Goal: Task Accomplishment & Management: Use online tool/utility

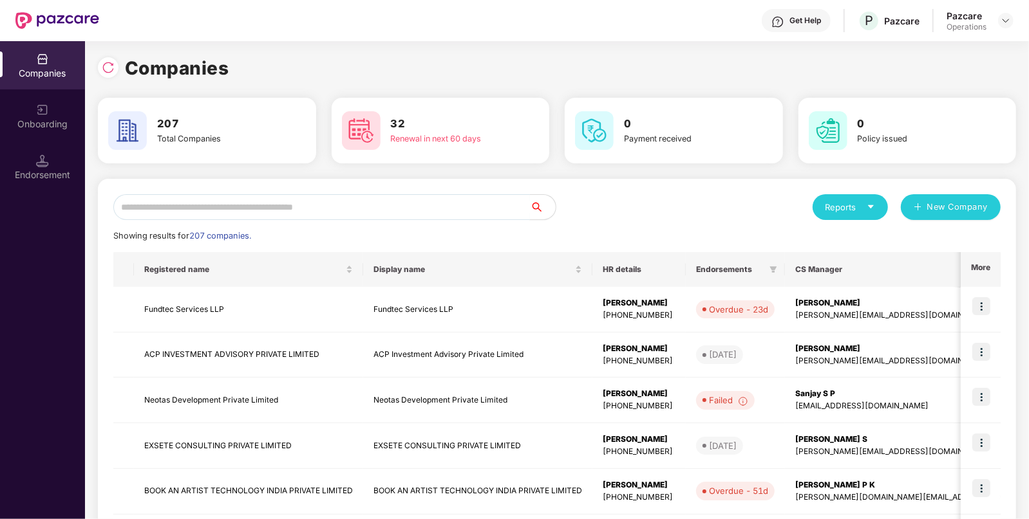
click at [475, 207] on input "text" at bounding box center [321, 207] width 416 height 26
paste input "*****"
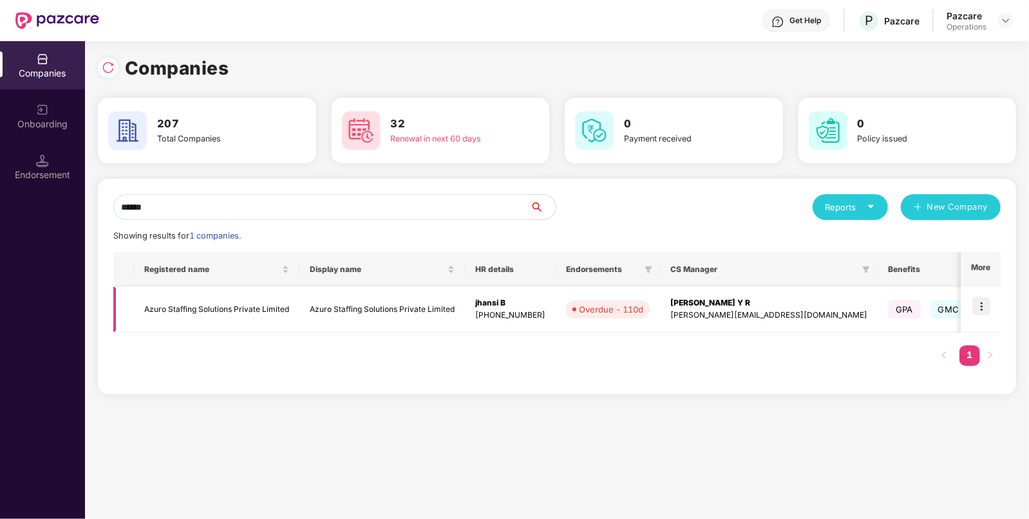
type input "*****"
click at [976, 306] on img at bounding box center [981, 306] width 18 height 18
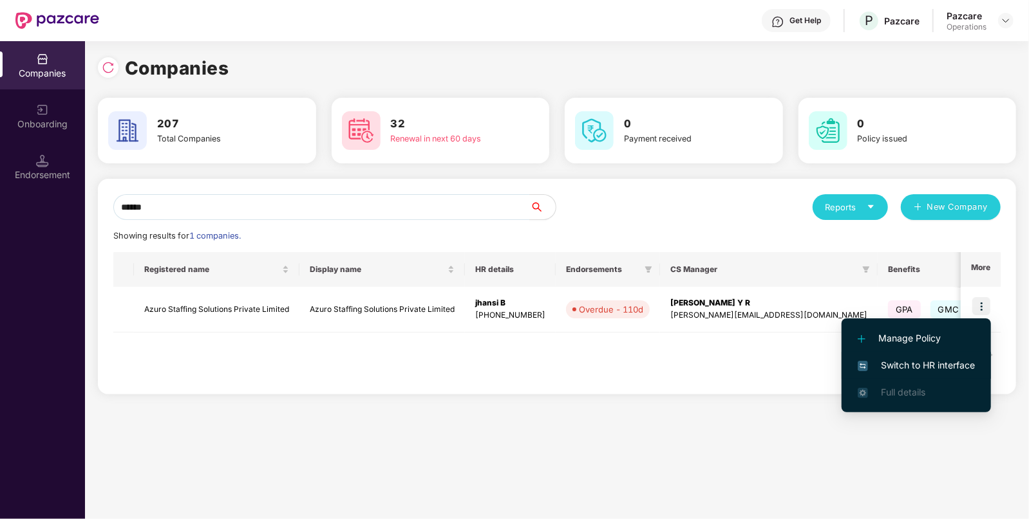
click at [901, 370] on span "Switch to HR interface" at bounding box center [915, 366] width 117 height 14
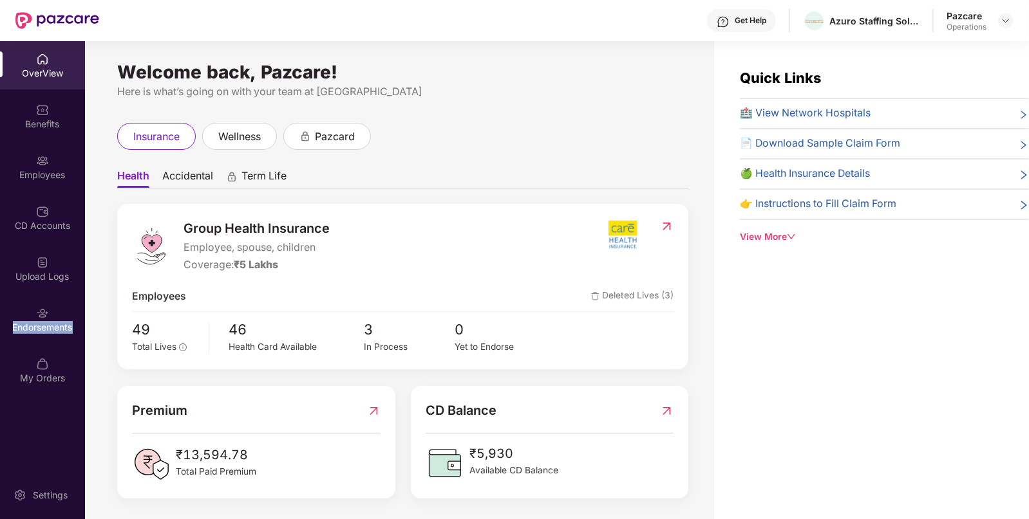
click at [39, 335] on div "Endorsements" at bounding box center [42, 319] width 85 height 48
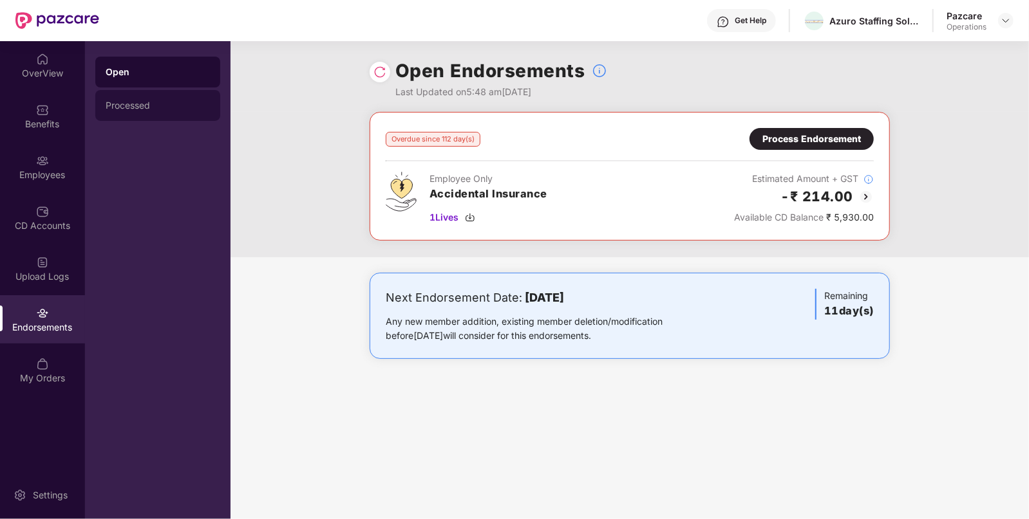
click at [150, 108] on div "Processed" at bounding box center [158, 105] width 104 height 10
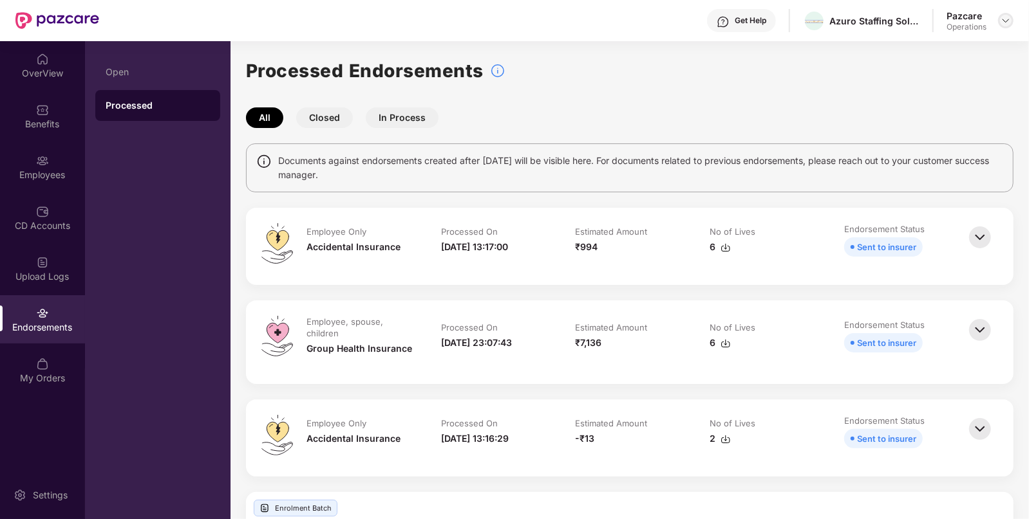
click at [1003, 21] on img at bounding box center [1005, 20] width 10 height 10
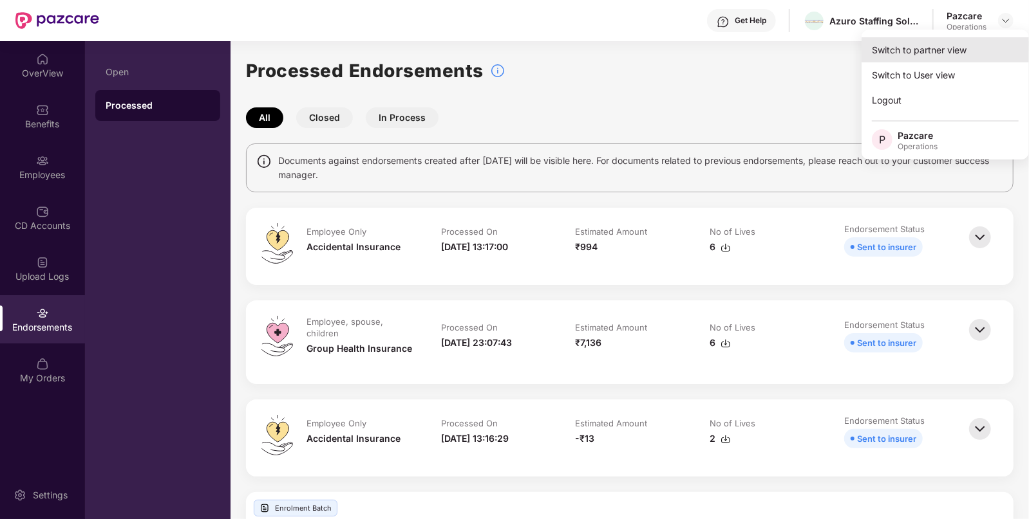
click at [948, 53] on div "Switch to partner view" at bounding box center [944, 49] width 167 height 25
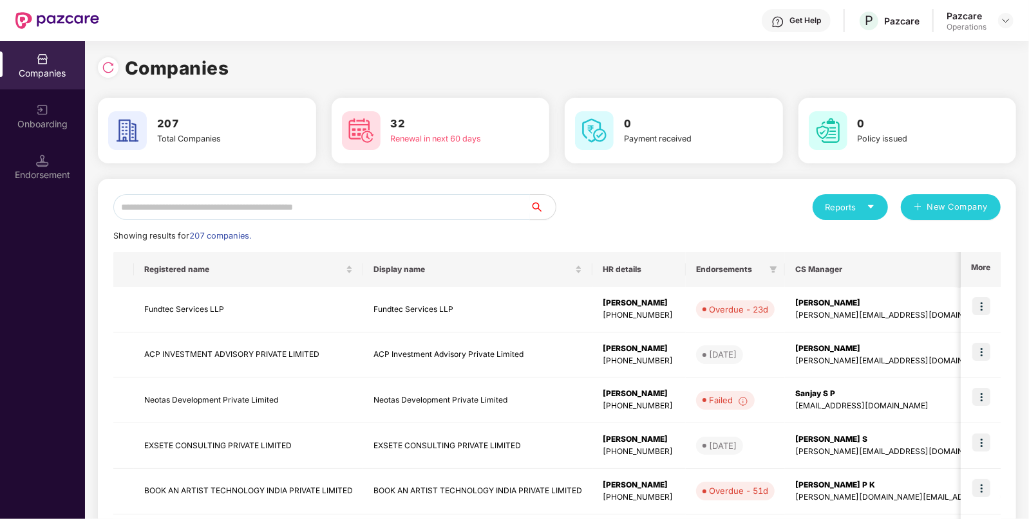
click at [359, 203] on input "text" at bounding box center [321, 207] width 416 height 26
paste input "********"
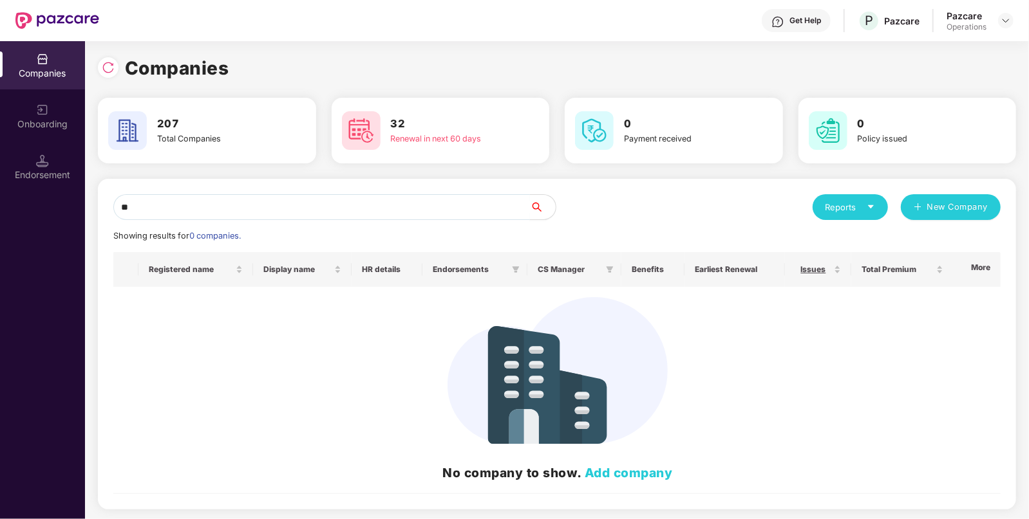
type input "*"
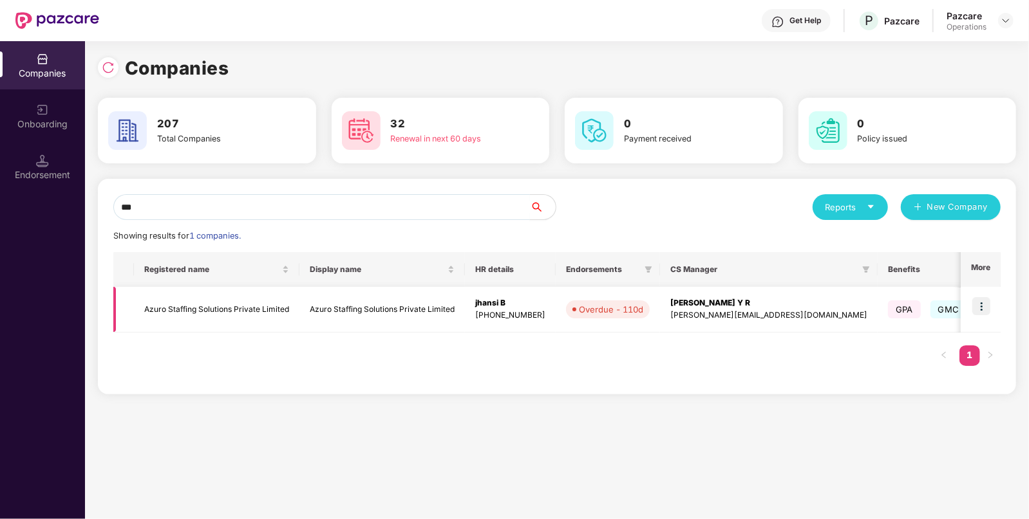
type input "***"
click at [226, 309] on td "Azuro Staffing Solutions Private Limited" at bounding box center [216, 310] width 165 height 46
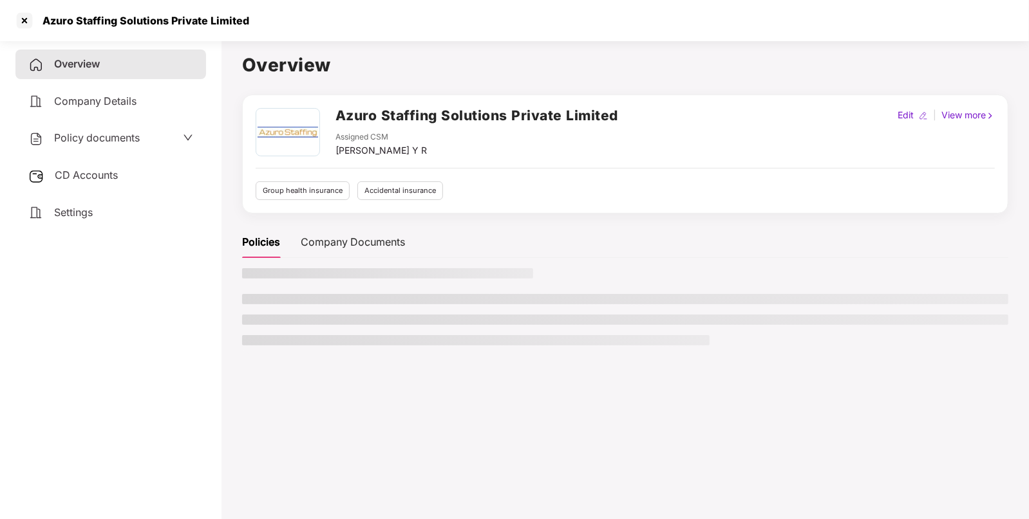
click at [122, 138] on span "Policy documents" at bounding box center [97, 137] width 86 height 13
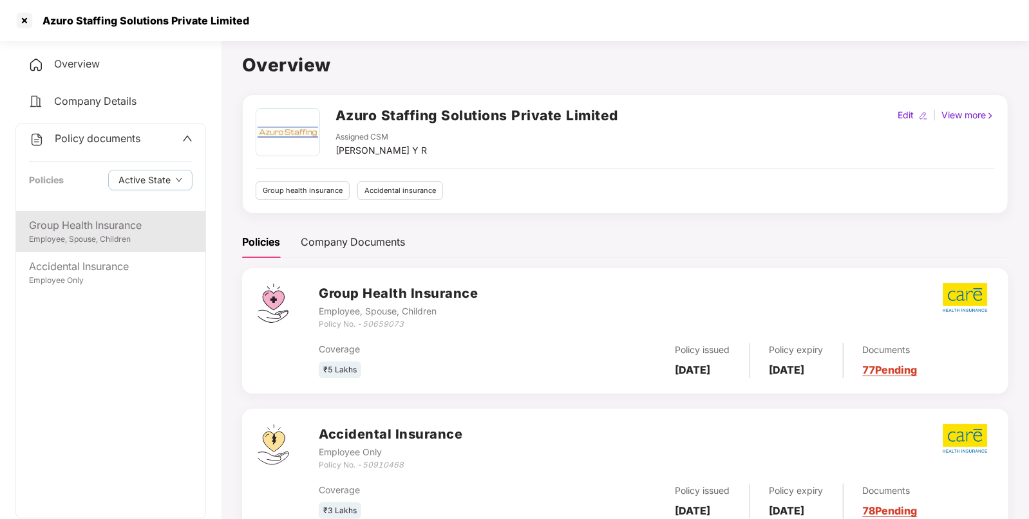
click at [126, 233] on div "Group Health Insurance" at bounding box center [110, 226] width 163 height 16
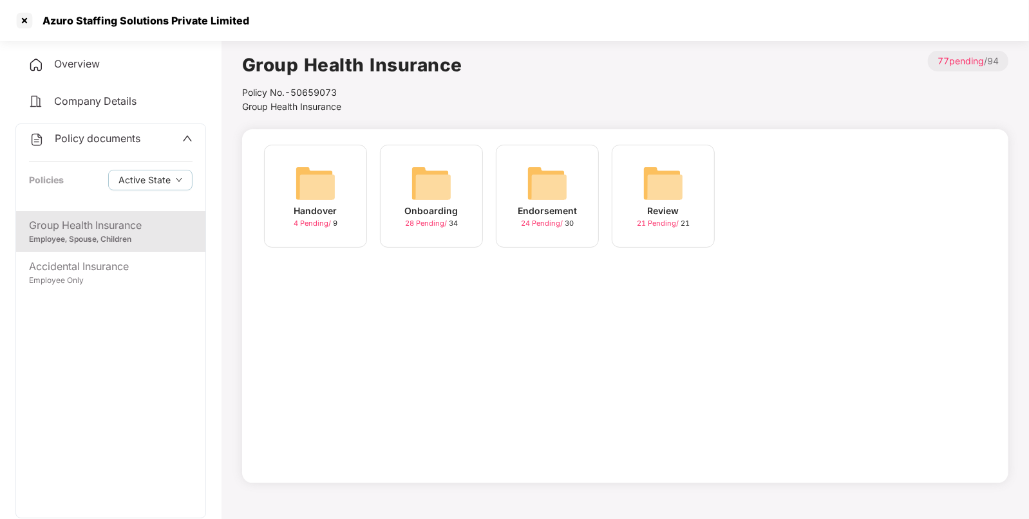
click at [550, 196] on img at bounding box center [547, 183] width 41 height 41
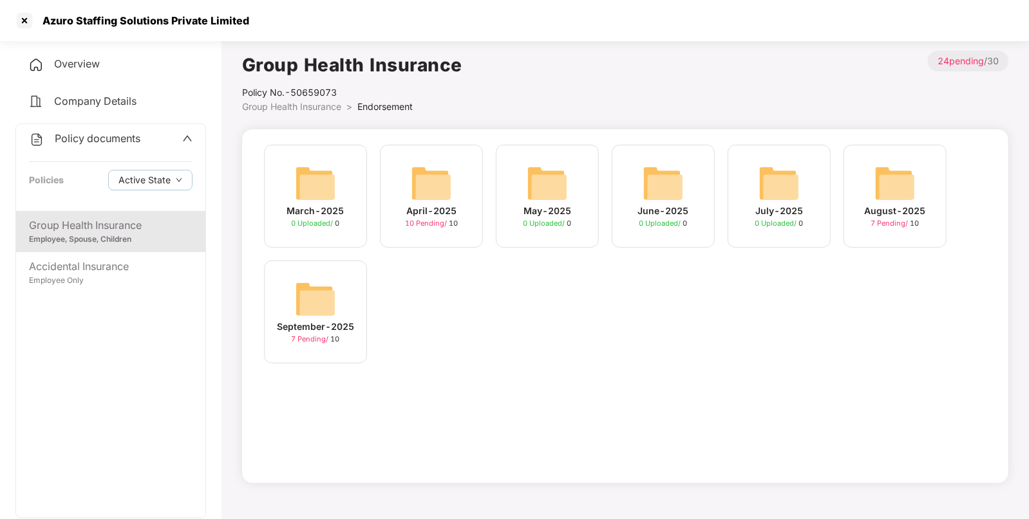
click at [45, 22] on div "Azuro Staffing Solutions Private Limited" at bounding box center [142, 20] width 214 height 13
copy div "Azuro"
click at [45, 22] on div "Azuro Staffing Solutions Private Limited" at bounding box center [142, 20] width 214 height 13
click at [29, 18] on div at bounding box center [24, 20] width 21 height 21
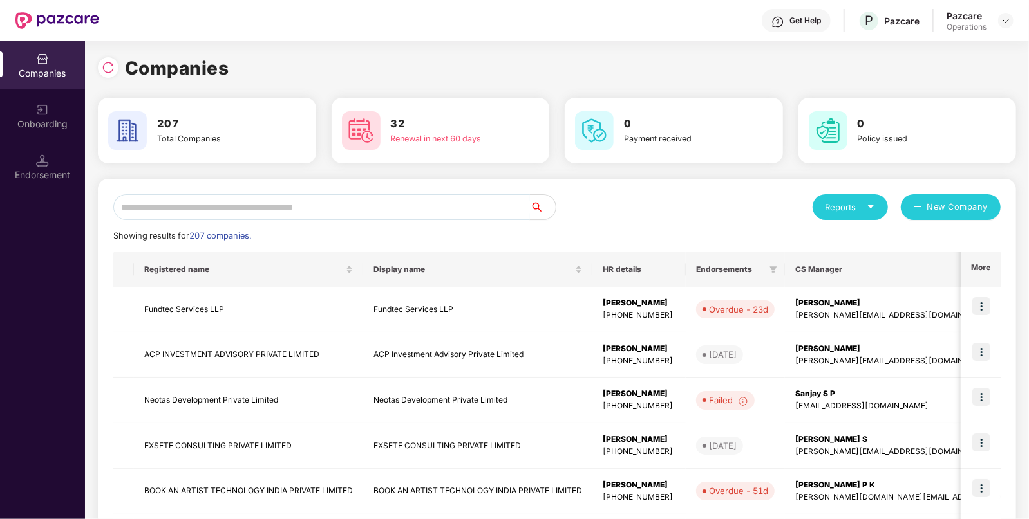
click at [292, 205] on input "text" at bounding box center [321, 207] width 416 height 26
paste input "*****"
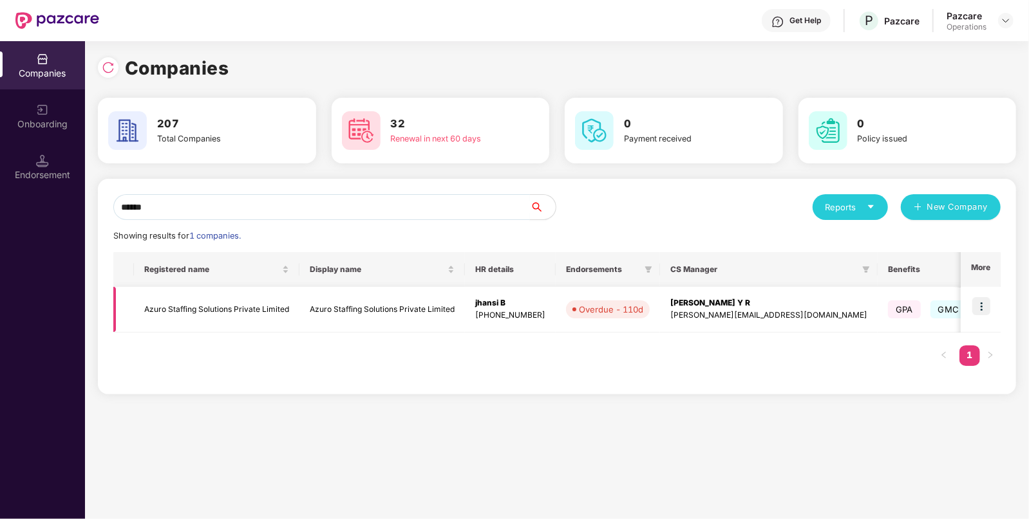
type input "*****"
click at [981, 314] on img at bounding box center [981, 306] width 18 height 18
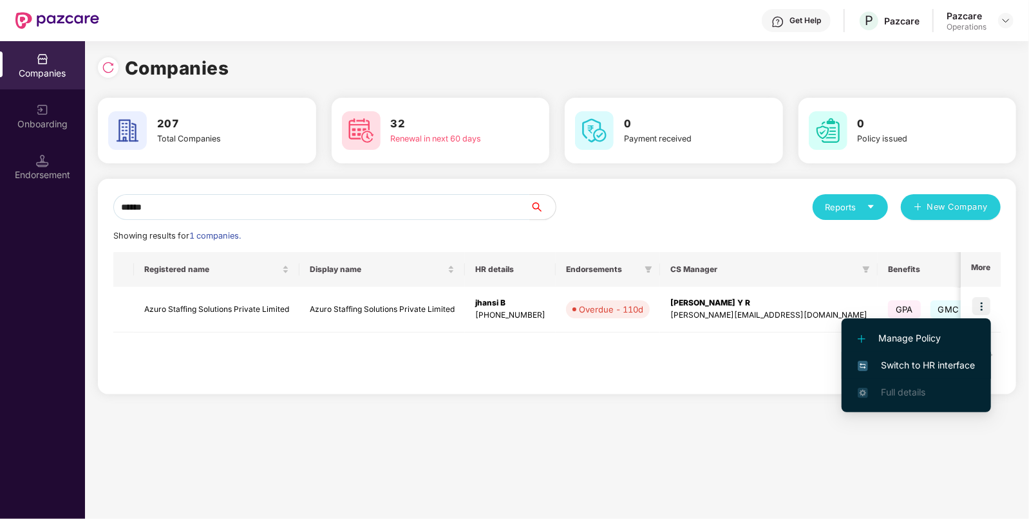
click at [929, 364] on span "Switch to HR interface" at bounding box center [915, 366] width 117 height 14
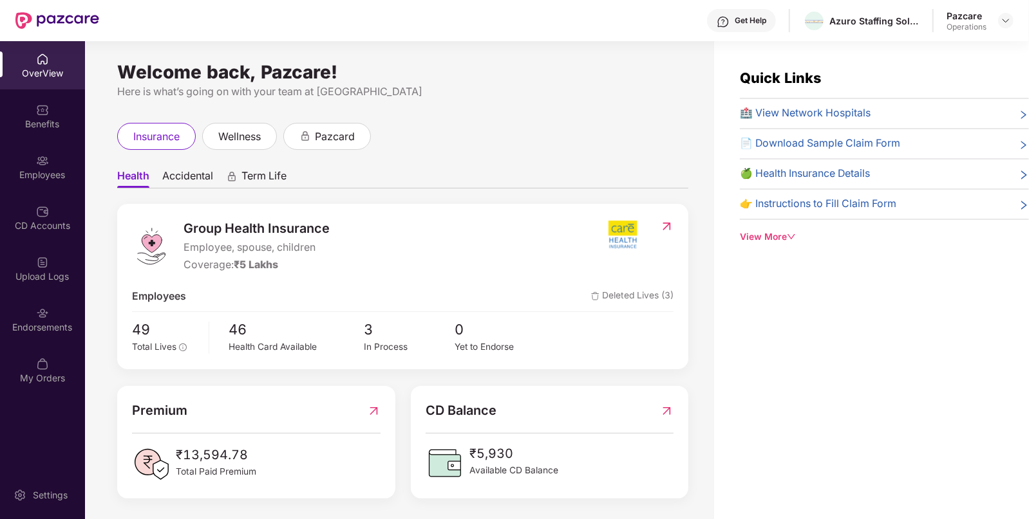
click at [46, 171] on div "Employees" at bounding box center [42, 175] width 85 height 13
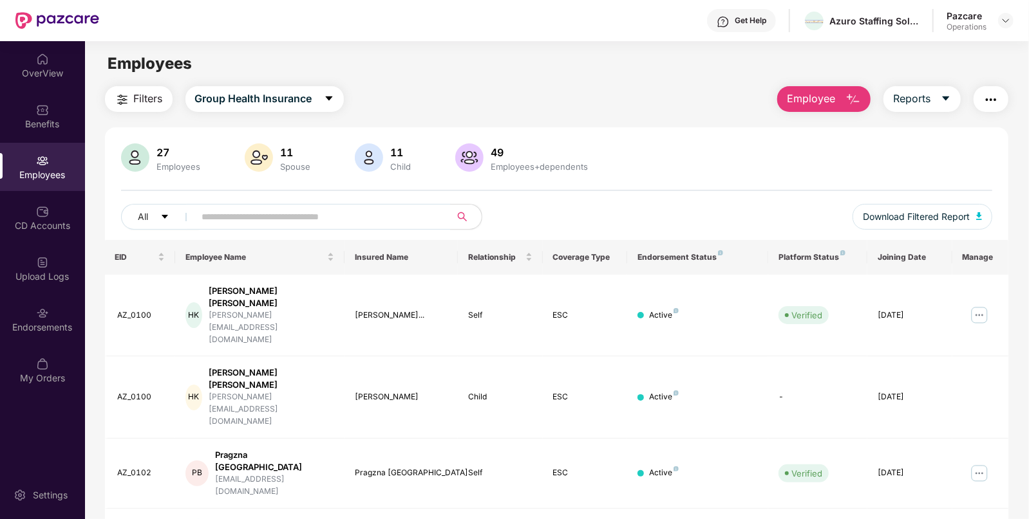
click at [146, 106] on span "Filters" at bounding box center [148, 99] width 29 height 16
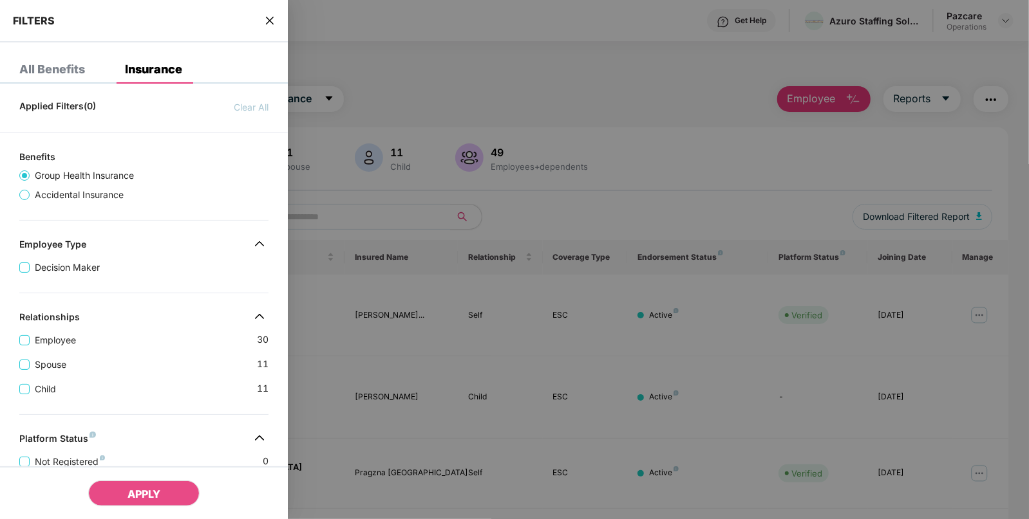
scroll to position [315, 0]
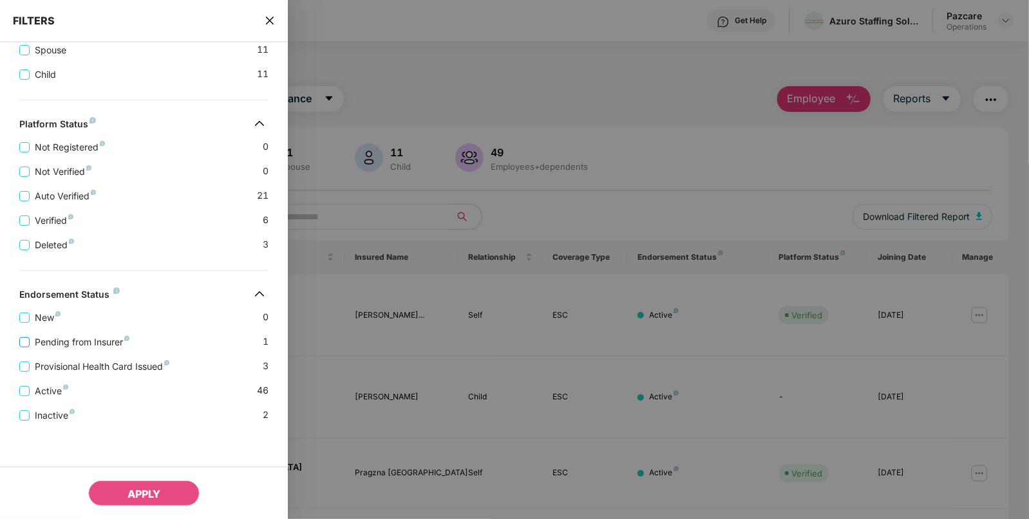
click at [101, 344] on span "Pending from Insurer" at bounding box center [82, 342] width 105 height 14
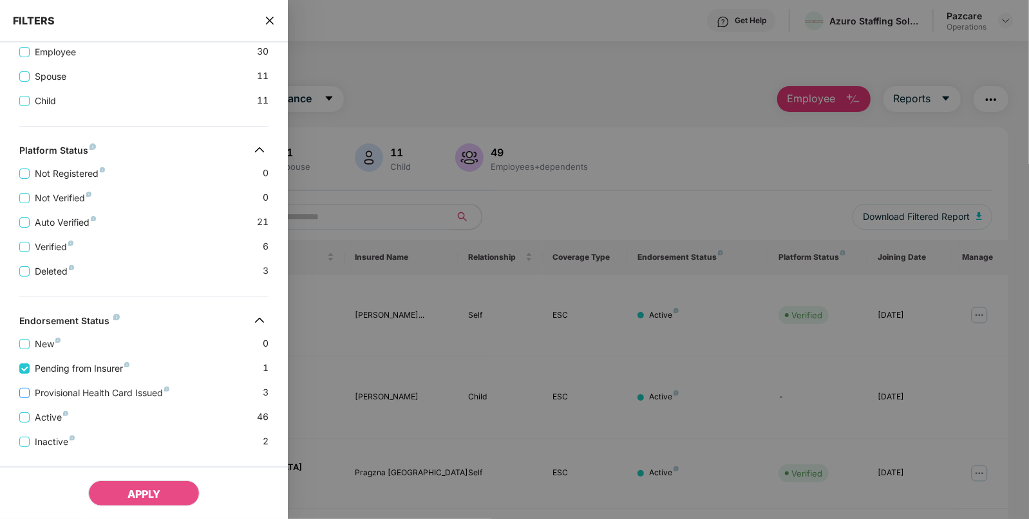
click at [113, 387] on span "Provisional Health Card Issued" at bounding box center [102, 393] width 145 height 14
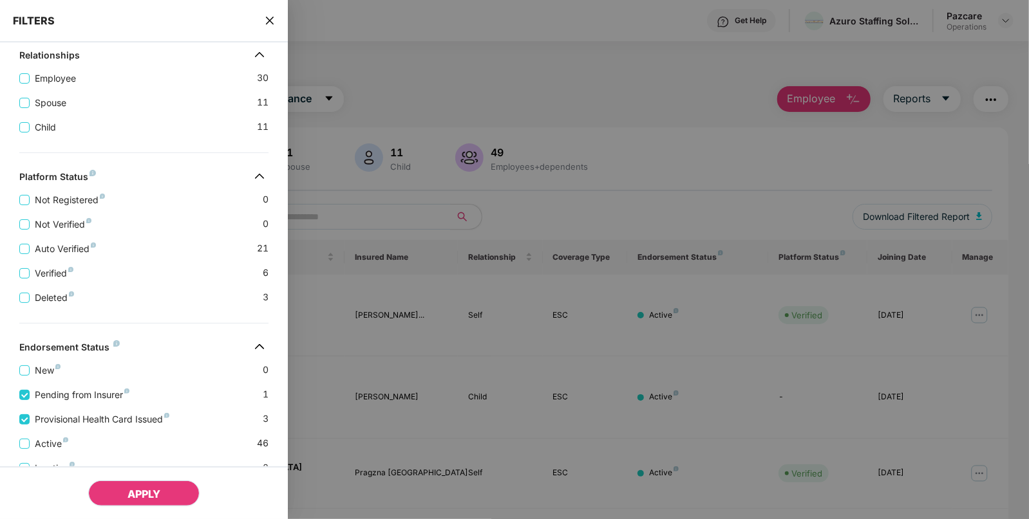
click at [157, 496] on span "APPLY" at bounding box center [143, 494] width 33 height 13
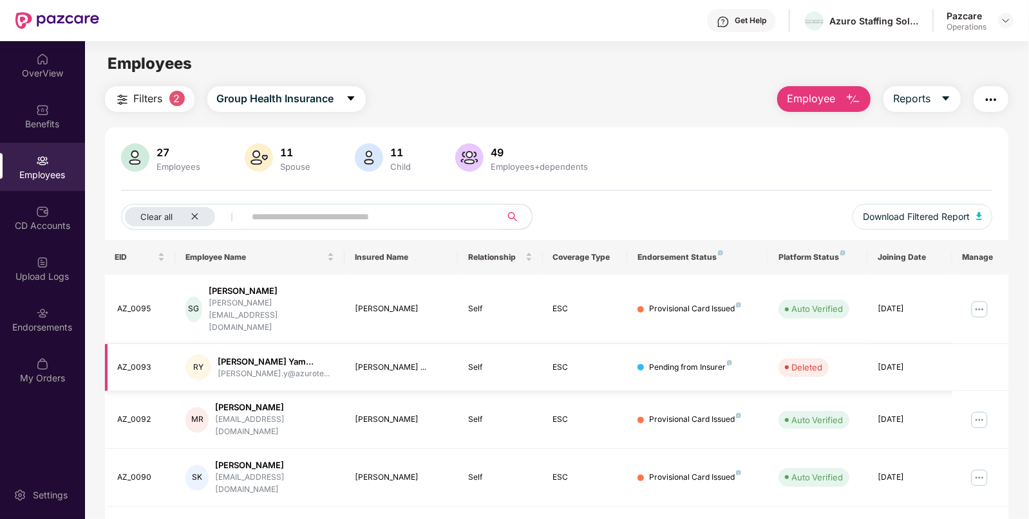
scroll to position [41, 0]
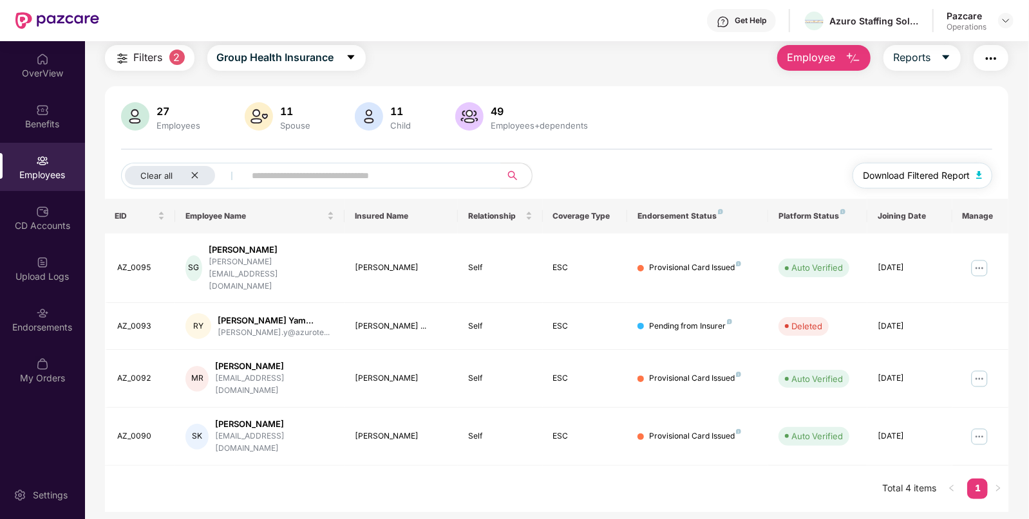
click at [915, 187] on button "Download Filtered Report" at bounding box center [922, 176] width 140 height 26
click at [192, 176] on icon "close" at bounding box center [195, 175] width 8 height 8
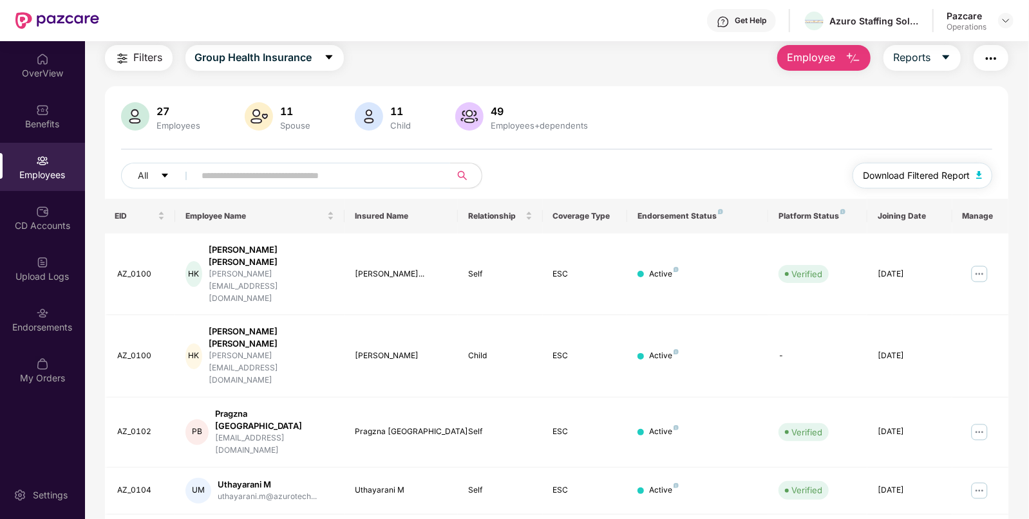
click at [954, 180] on span "Download Filtered Report" at bounding box center [916, 176] width 107 height 14
click at [41, 323] on div "Endorsements" at bounding box center [42, 327] width 85 height 13
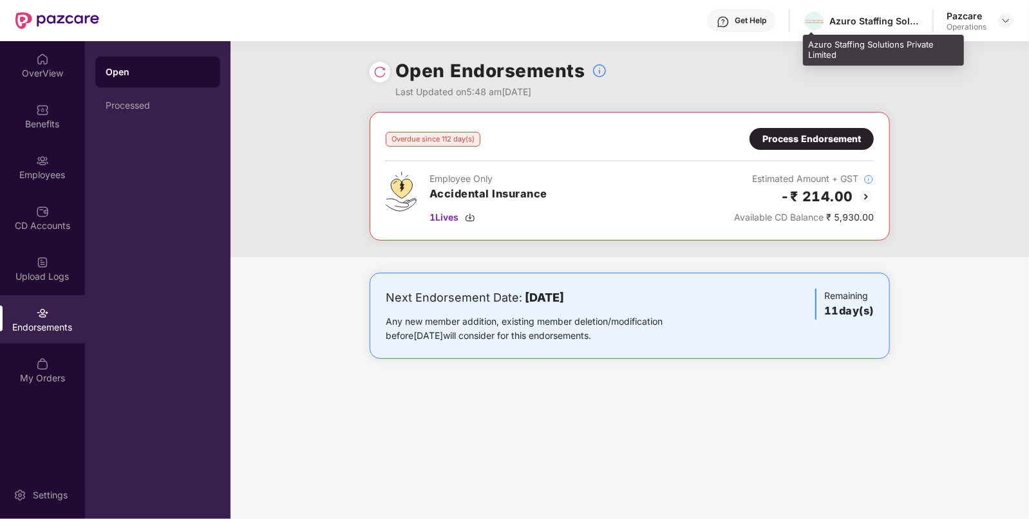
click at [854, 19] on div "Azuro Staffing Solutions Private Limited" at bounding box center [874, 21] width 90 height 12
copy div
click at [854, 19] on div "Azuro Staffing Solutions Private Limited" at bounding box center [874, 21] width 90 height 12
click at [848, 19] on div "Azuro Staffing Solutions Private Limited" at bounding box center [874, 21] width 90 height 12
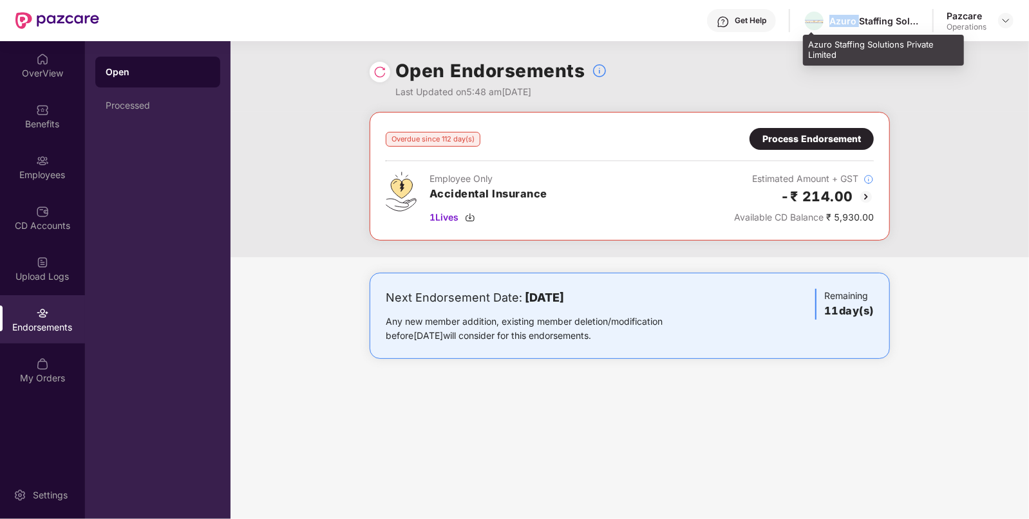
copy div "Azuro"
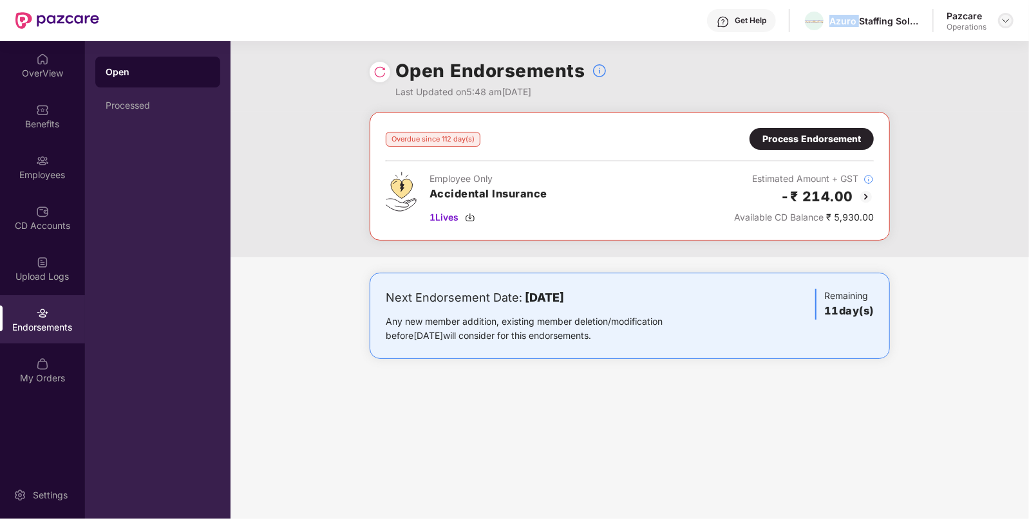
click at [1002, 20] on img at bounding box center [1005, 20] width 10 height 10
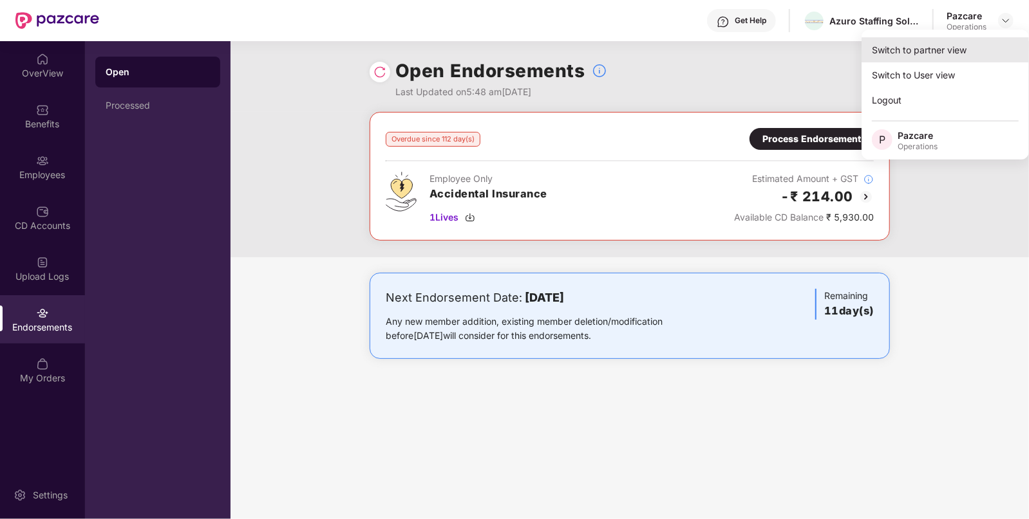
click at [979, 41] on div "Switch to partner view" at bounding box center [944, 49] width 167 height 25
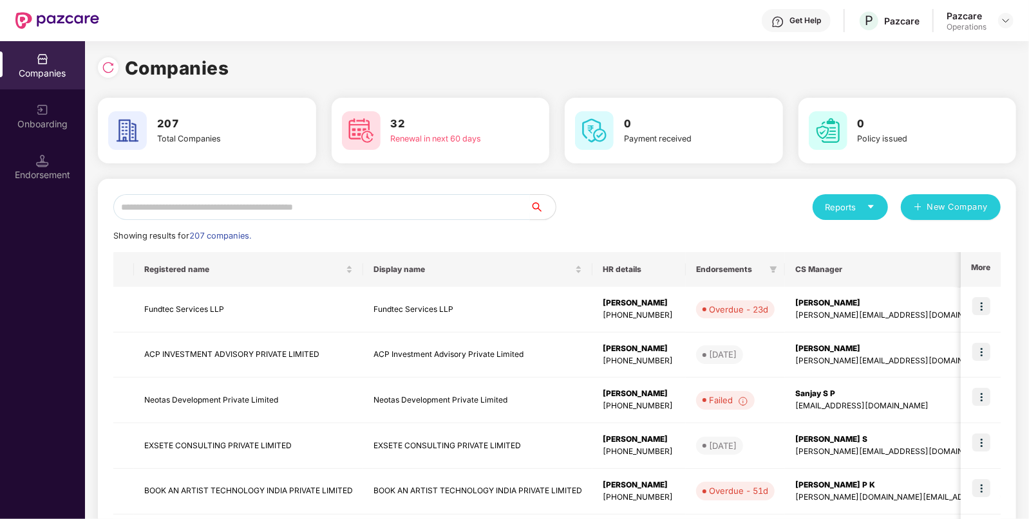
click at [341, 201] on input "text" at bounding box center [321, 207] width 416 height 26
paste input "*****"
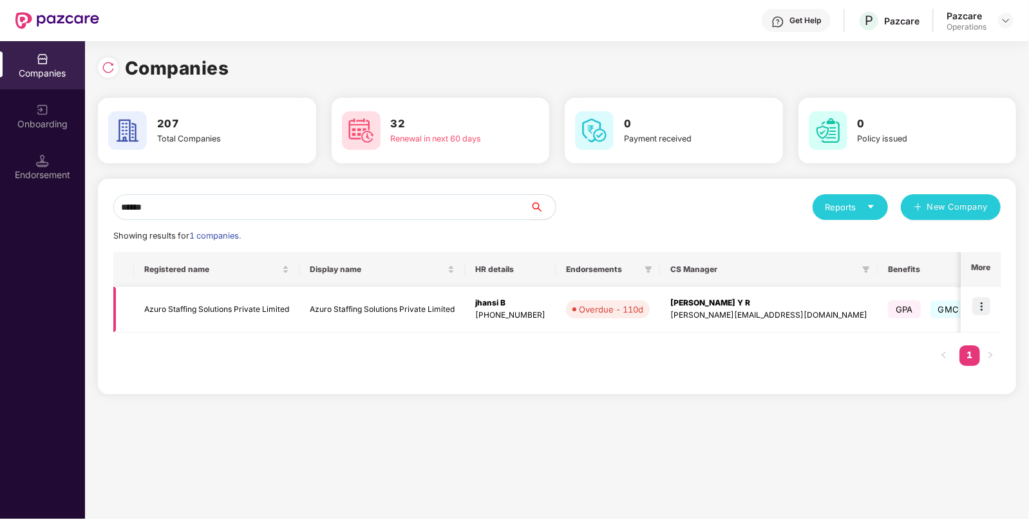
type input "*****"
click at [174, 309] on td "Azuro Staffing Solutions Private Limited" at bounding box center [216, 310] width 165 height 46
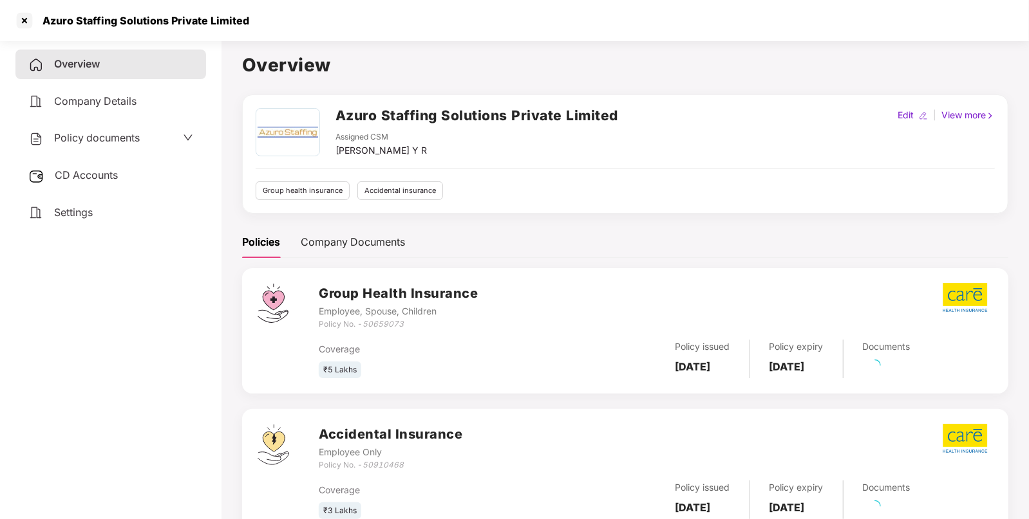
click at [126, 131] on div "Policy documents" at bounding box center [83, 138] width 111 height 17
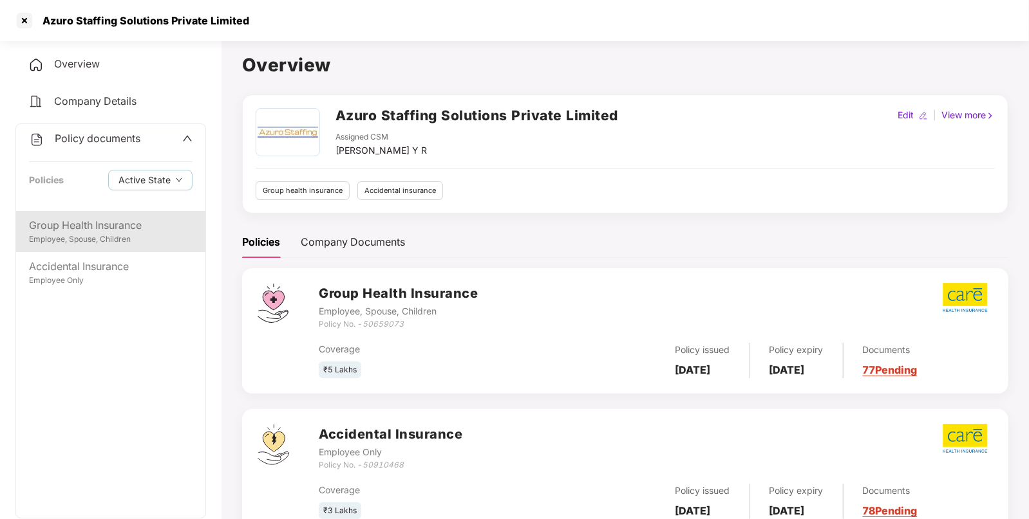
click at [104, 231] on div "Group Health Insurance" at bounding box center [110, 226] width 163 height 16
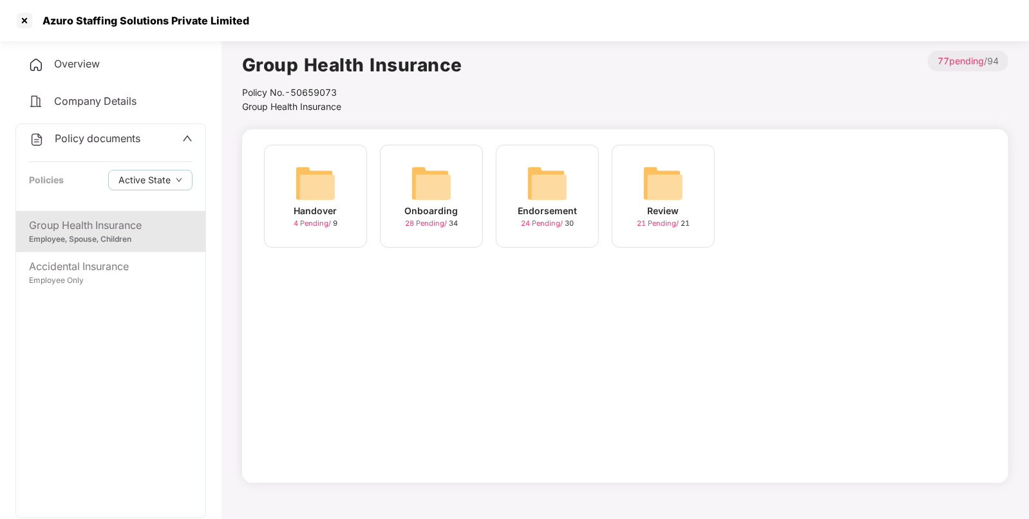
click at [561, 180] on img at bounding box center [547, 183] width 41 height 41
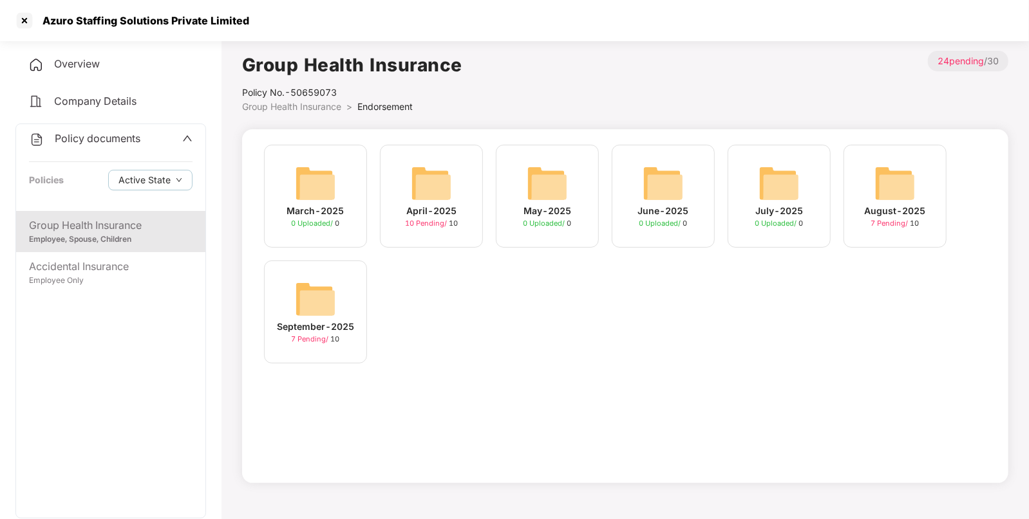
click at [336, 315] on div "September-2025 7 Pending / 10" at bounding box center [315, 312] width 103 height 103
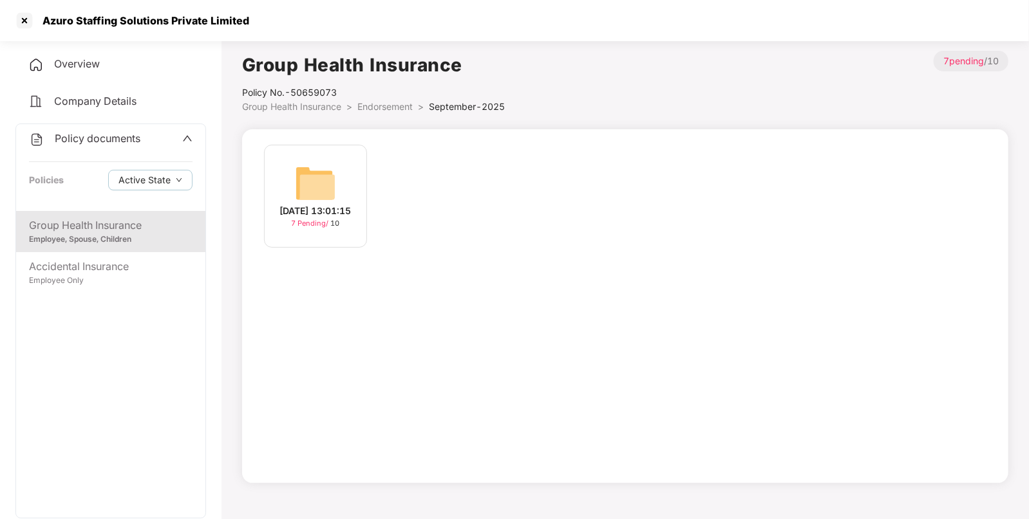
click at [326, 249] on div "[DATE] 13:01:15 7 Pending / 10" at bounding box center [315, 203] width 116 height 116
click at [322, 228] on span "7 Pending /" at bounding box center [311, 223] width 39 height 9
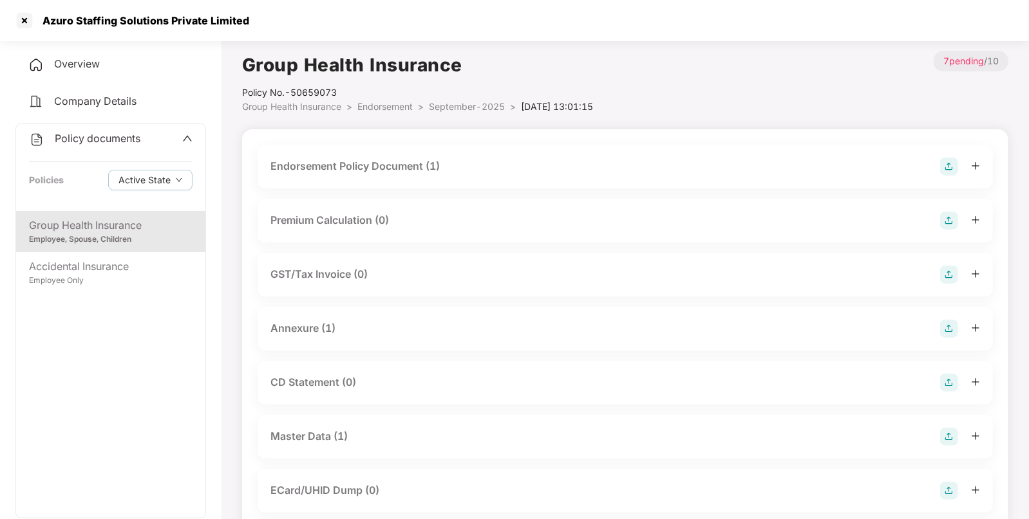
click at [753, 173] on div "Endorsement Policy Document (1)" at bounding box center [624, 167] width 709 height 18
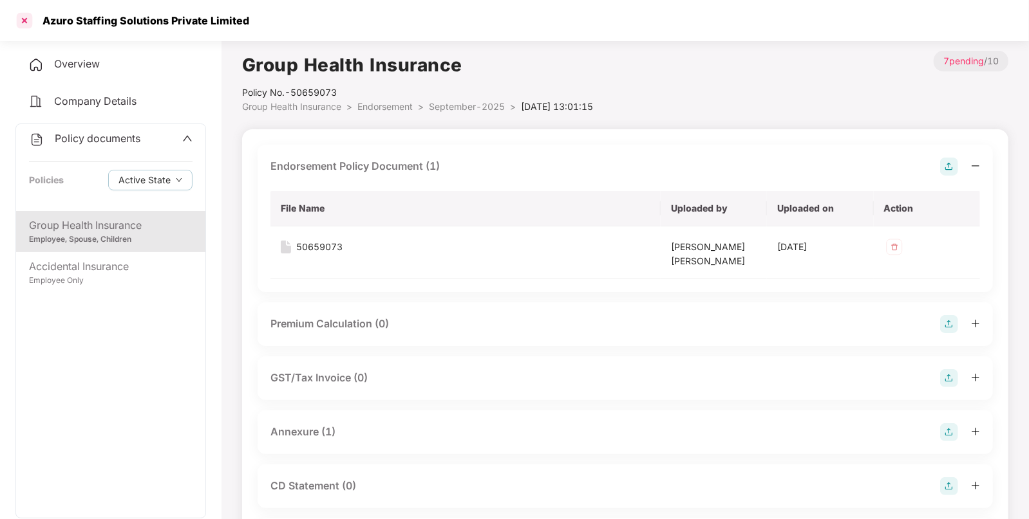
click at [22, 15] on div at bounding box center [24, 20] width 21 height 21
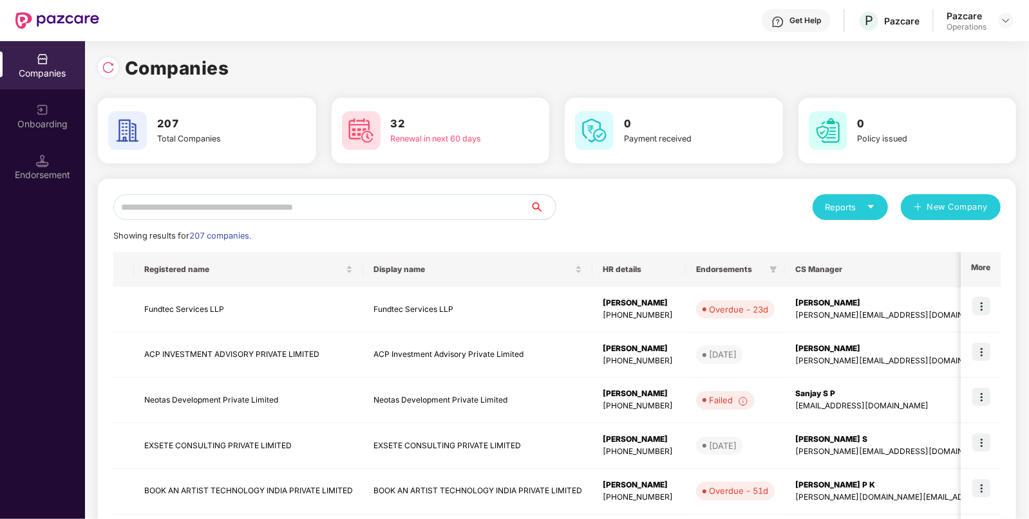
click at [317, 200] on input "text" at bounding box center [321, 207] width 416 height 26
paste input "**********"
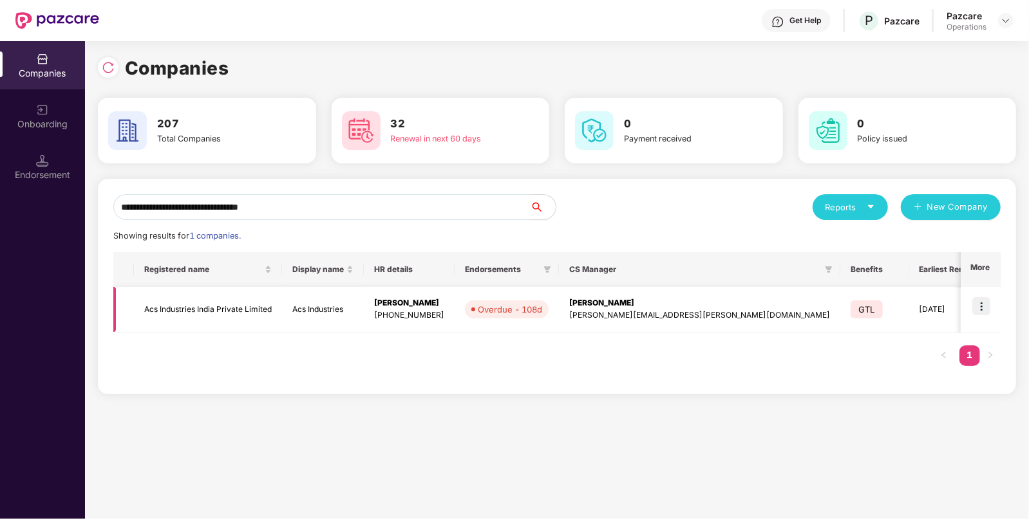
type input "**********"
click at [317, 314] on td "Acs Industries" at bounding box center [323, 310] width 82 height 46
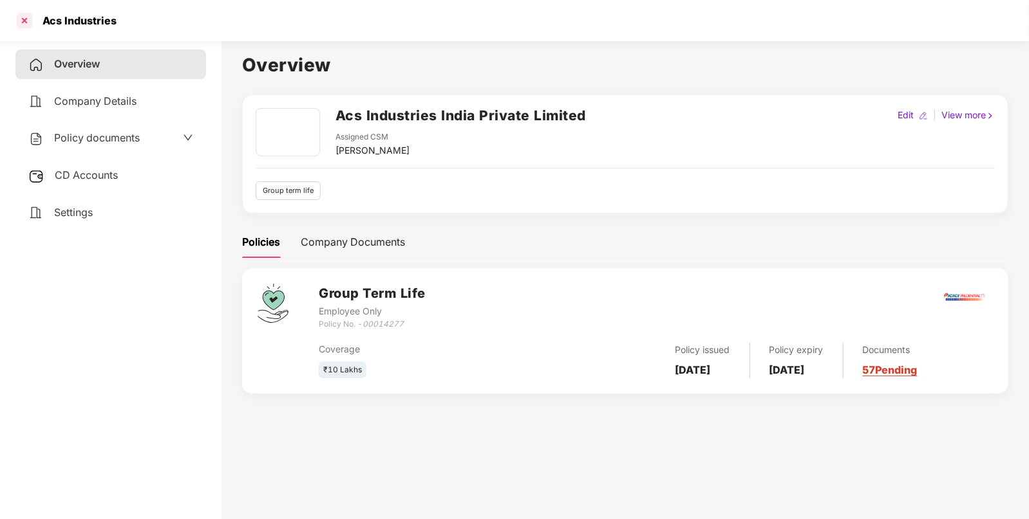
click at [21, 23] on div at bounding box center [24, 20] width 21 height 21
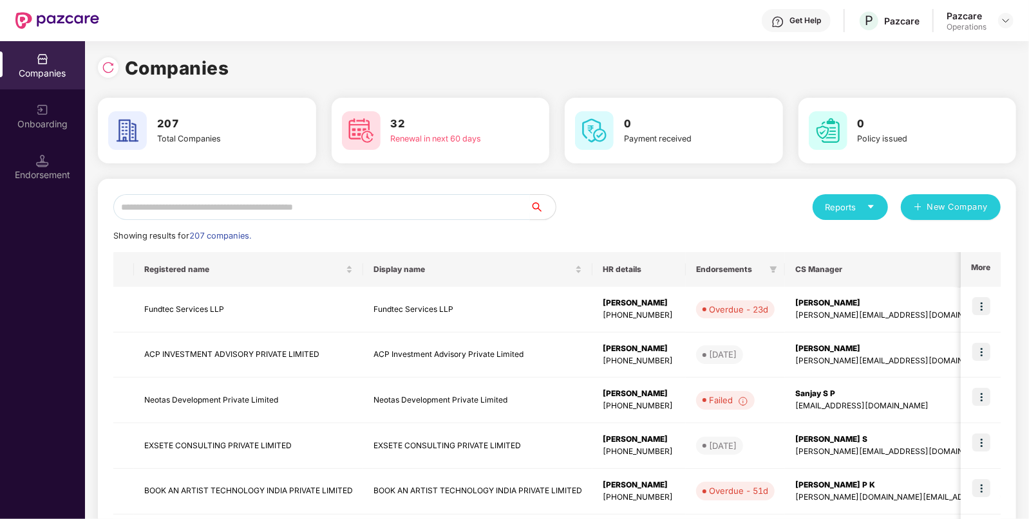
click at [374, 203] on input "text" at bounding box center [321, 207] width 416 height 26
paste input "**********"
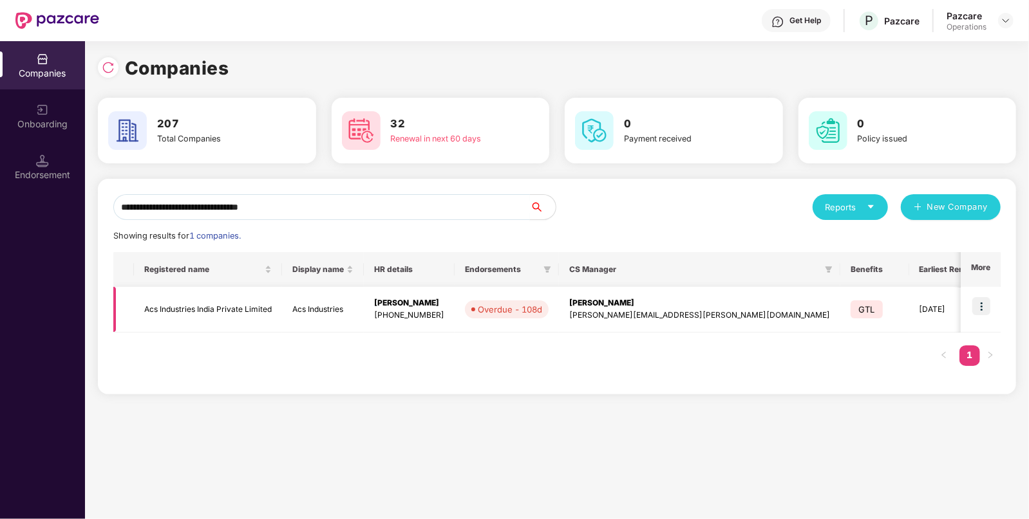
type input "**********"
click at [982, 306] on img at bounding box center [981, 306] width 18 height 18
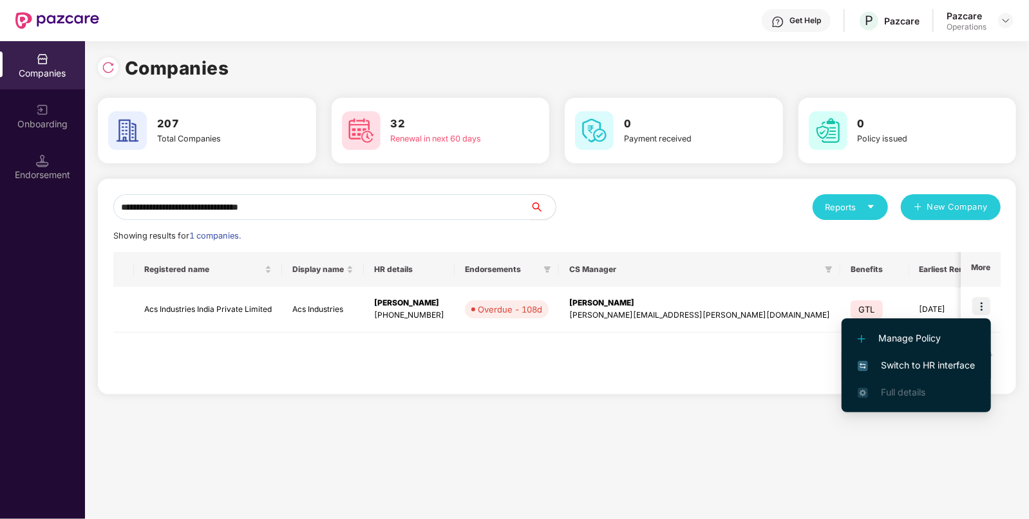
click at [919, 363] on span "Switch to HR interface" at bounding box center [915, 366] width 117 height 14
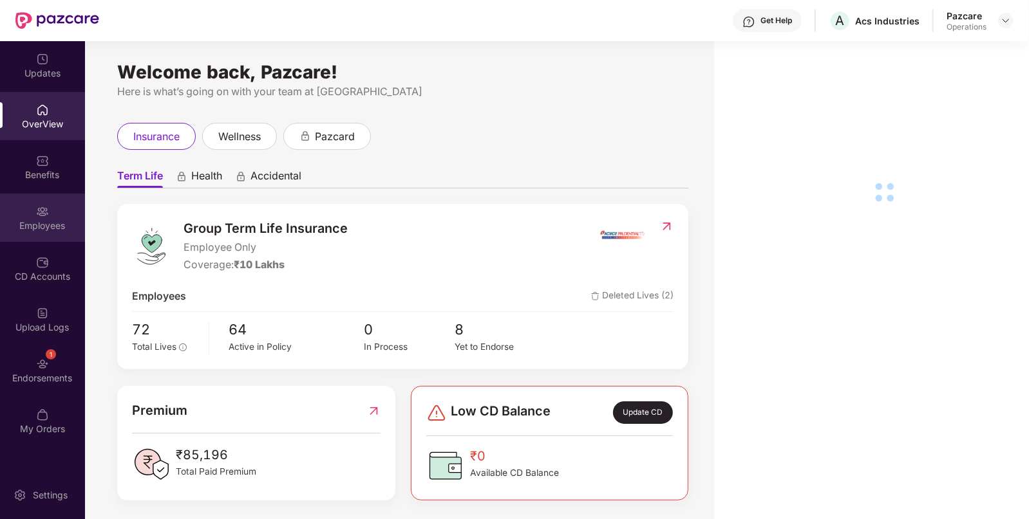
click at [62, 218] on div "Employees" at bounding box center [42, 218] width 85 height 48
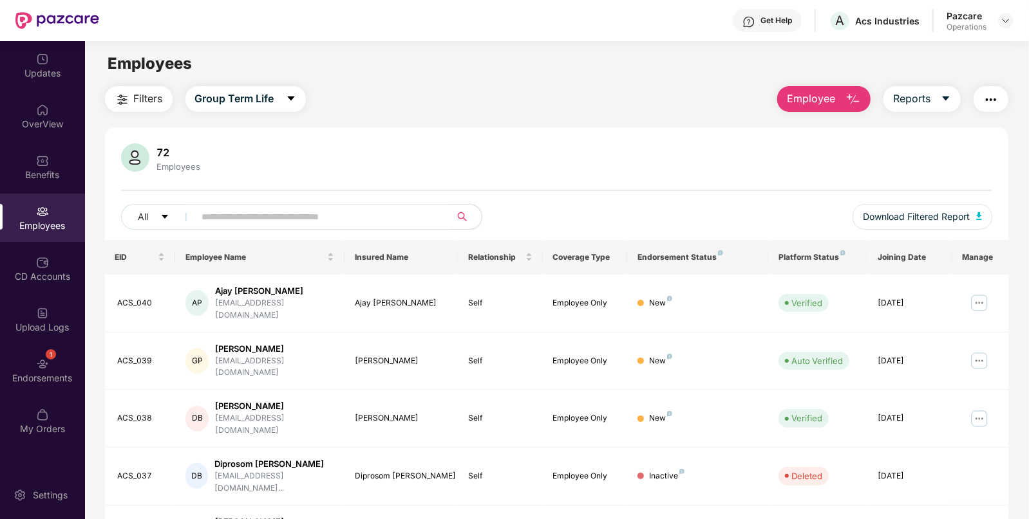
click at [994, 108] on button "button" at bounding box center [990, 99] width 35 height 26
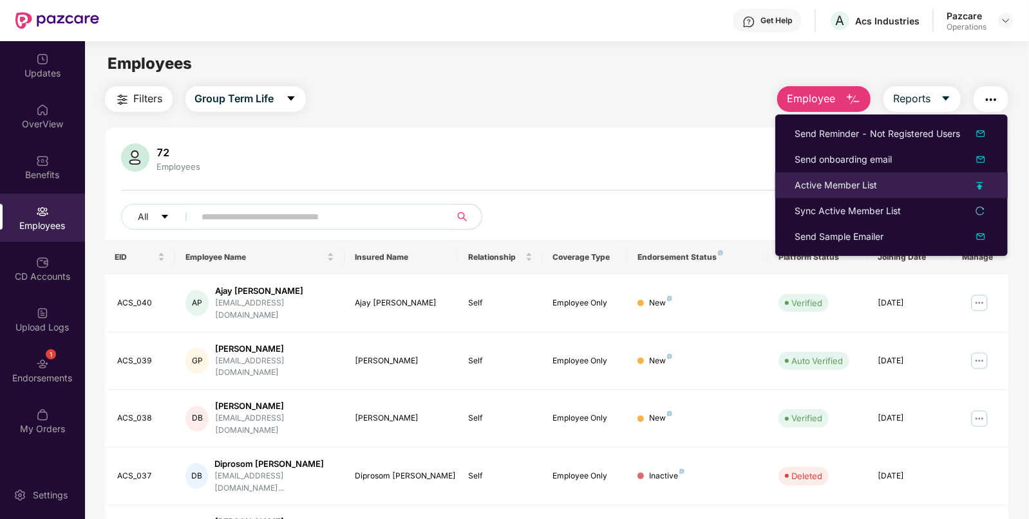
click at [882, 187] on div "Active Member List" at bounding box center [891, 185] width 194 height 14
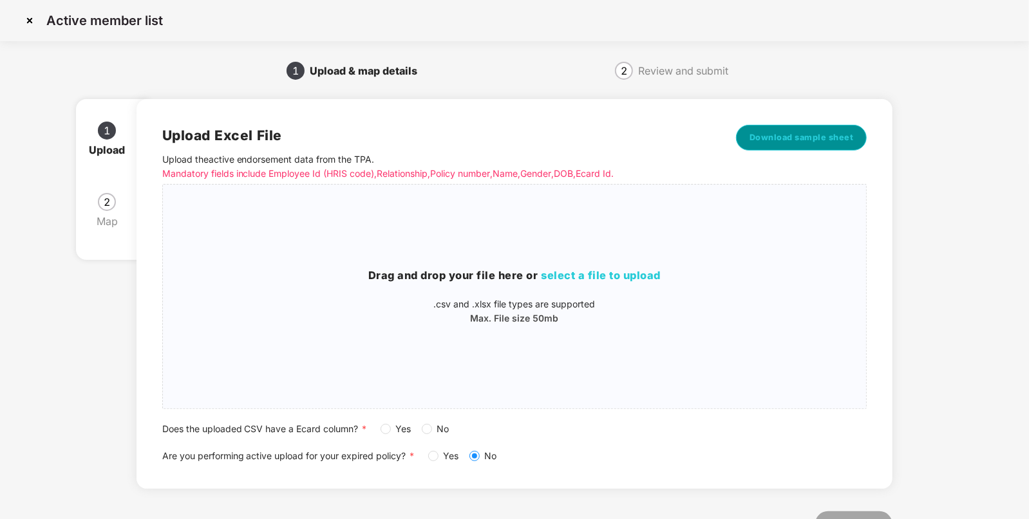
click at [819, 144] on button "Download sample sheet" at bounding box center [801, 138] width 131 height 26
click at [589, 279] on span "select a file to upload" at bounding box center [601, 275] width 120 height 13
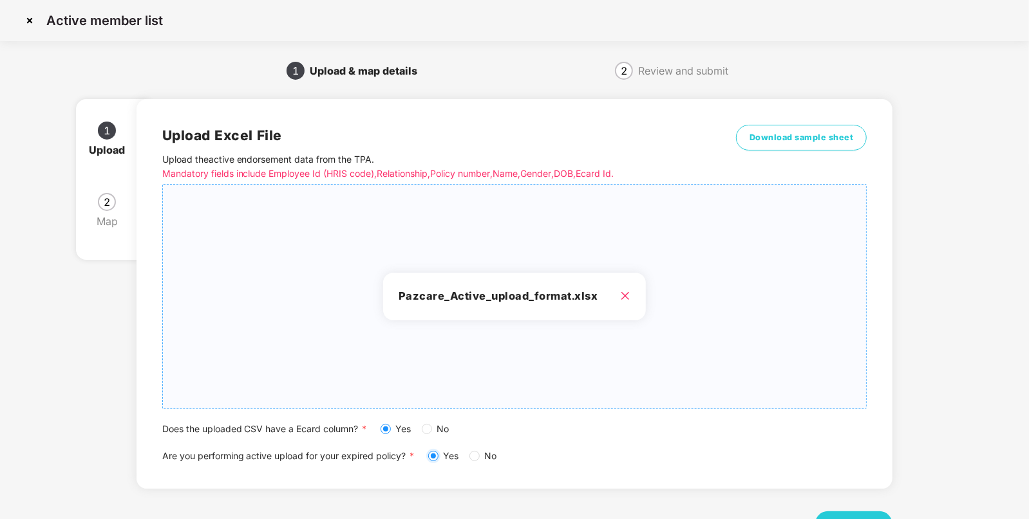
scroll to position [50, 0]
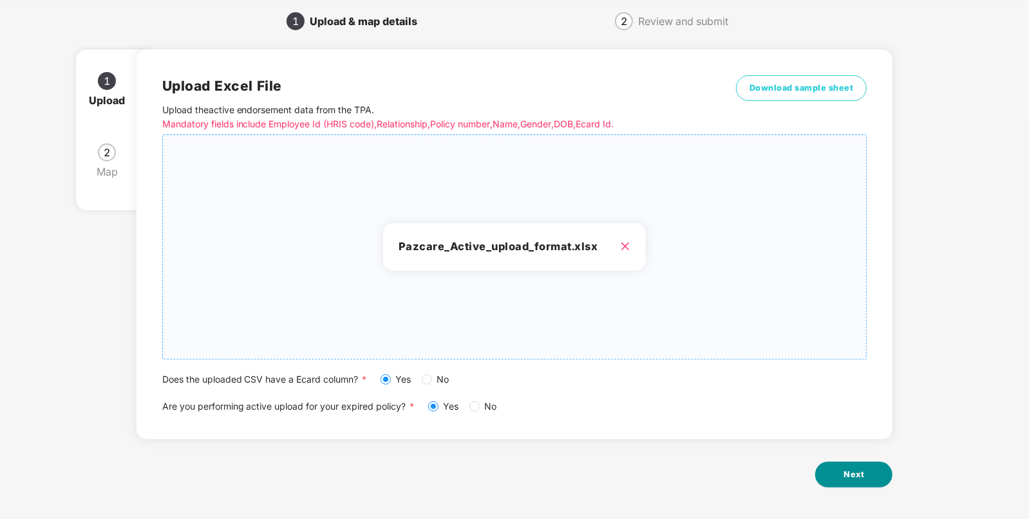
click at [857, 471] on span "Next" at bounding box center [853, 475] width 21 height 13
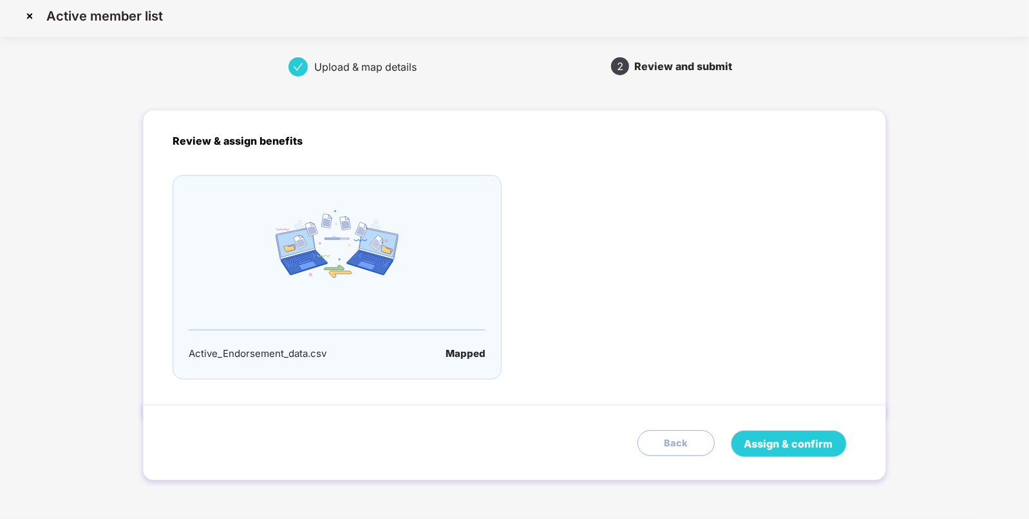
scroll to position [0, 0]
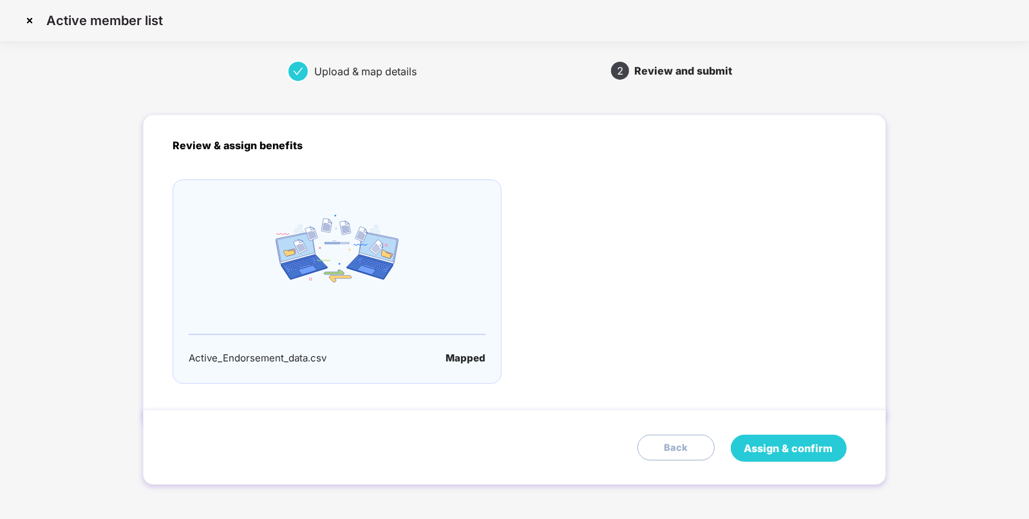
click at [760, 441] on span "Assign & confirm" at bounding box center [788, 449] width 89 height 16
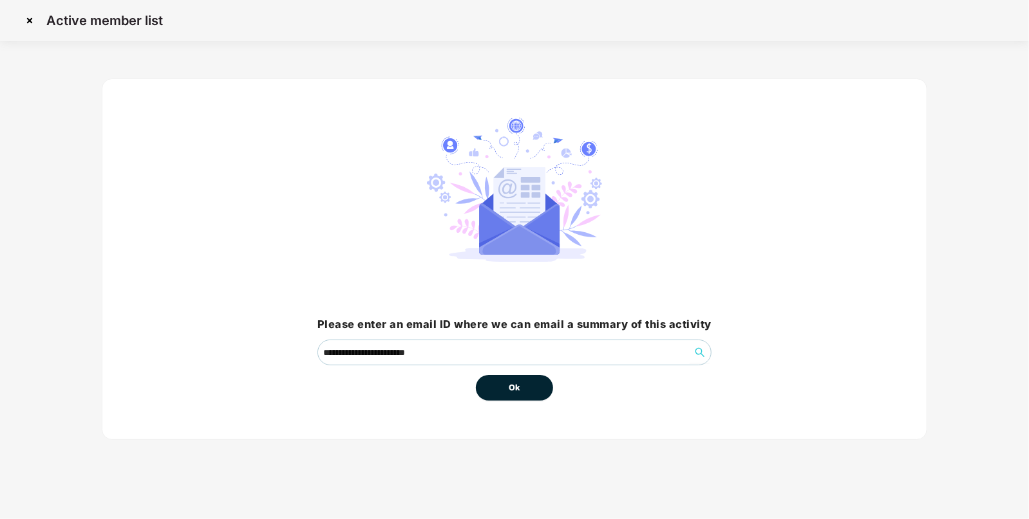
click at [496, 388] on button "Ok" at bounding box center [514, 388] width 77 height 26
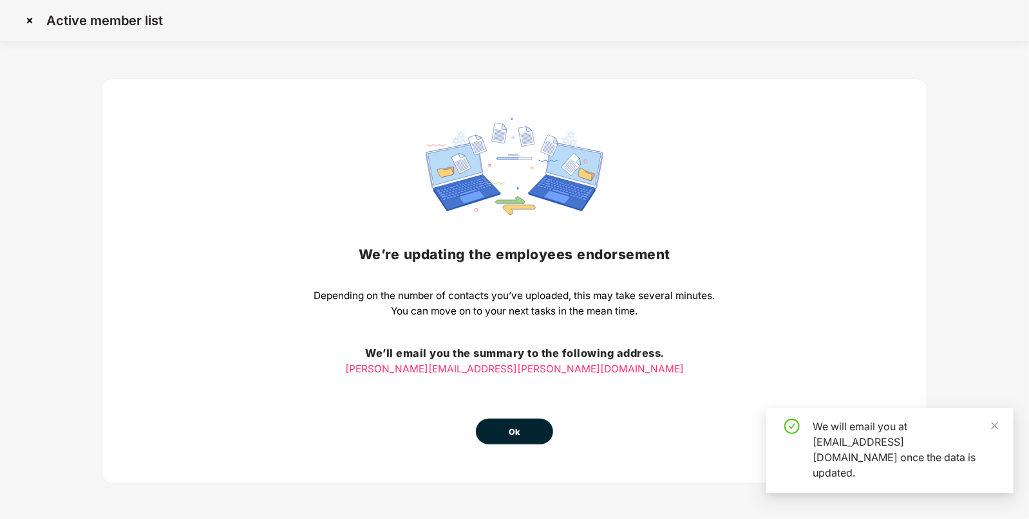
click at [519, 426] on span "Ok" at bounding box center [514, 432] width 12 height 13
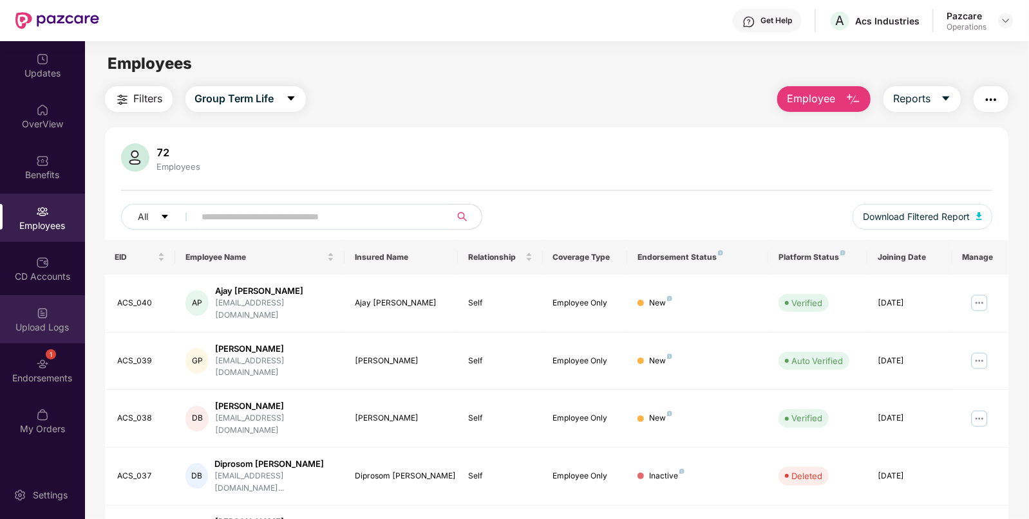
click at [50, 335] on div "Upload Logs" at bounding box center [42, 319] width 85 height 48
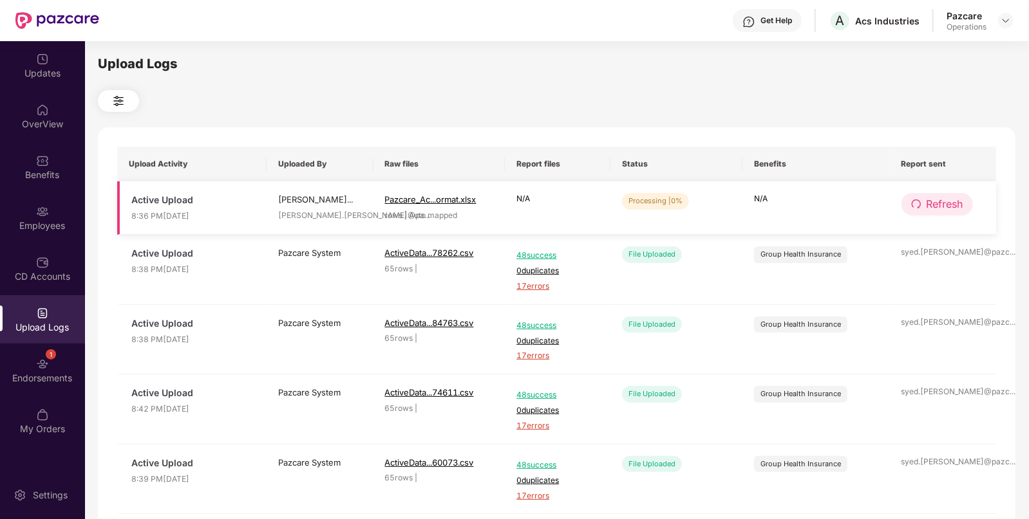
click at [920, 201] on icon "redo" at bounding box center [916, 204] width 10 height 10
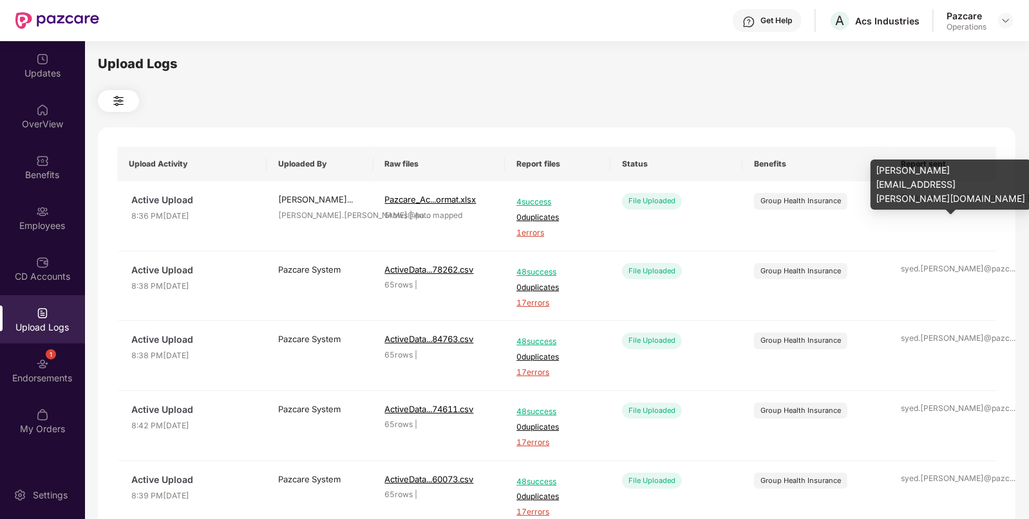
click at [920, 201] on div "[PERSON_NAME].[PERSON_NAME]@pa ..." at bounding box center [943, 199] width 84 height 12
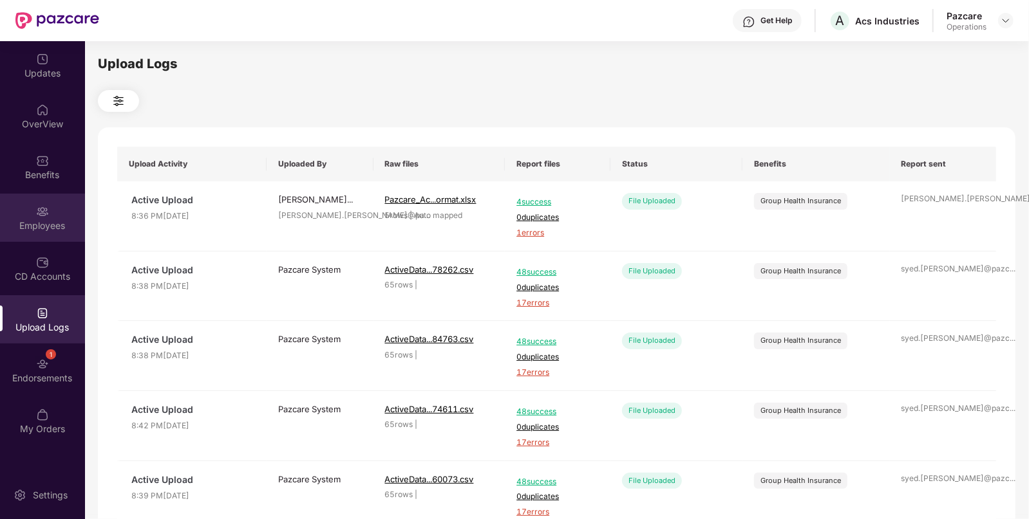
click at [76, 217] on div "Employees" at bounding box center [42, 218] width 85 height 48
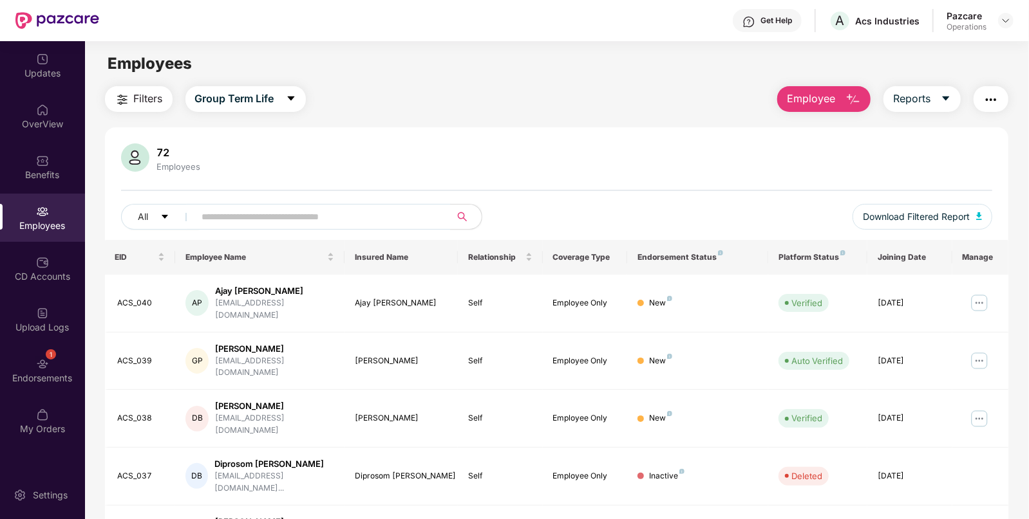
click at [993, 107] on button "button" at bounding box center [990, 99] width 35 height 26
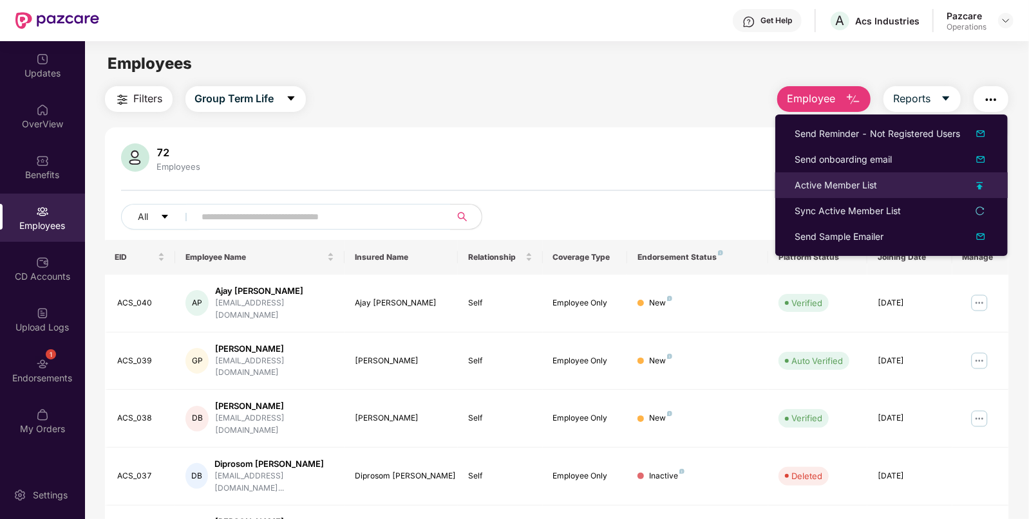
click at [902, 191] on div "Active Member List" at bounding box center [891, 185] width 194 height 14
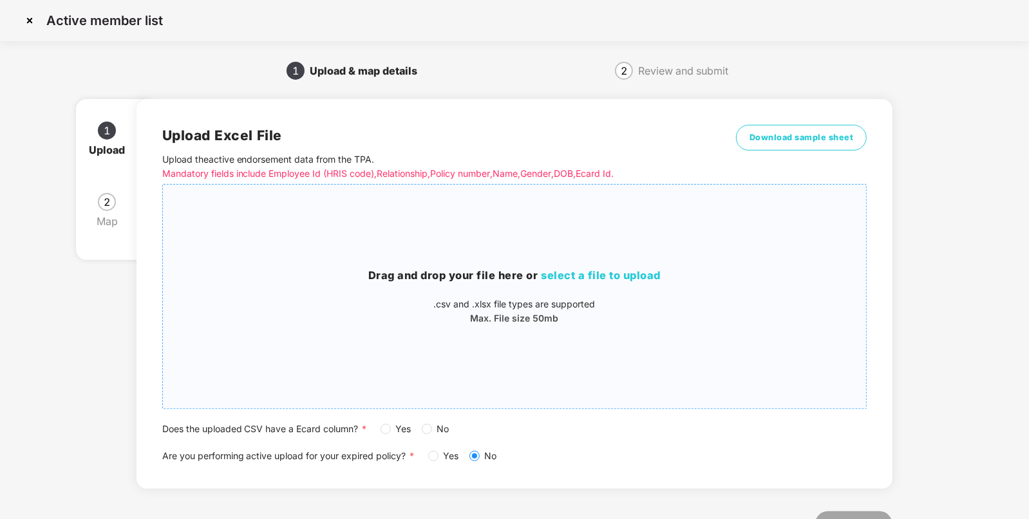
click at [534, 248] on div "Drag and drop your file here or select a file to upload .csv and .xlsx file typ…" at bounding box center [515, 296] width 704 height 203
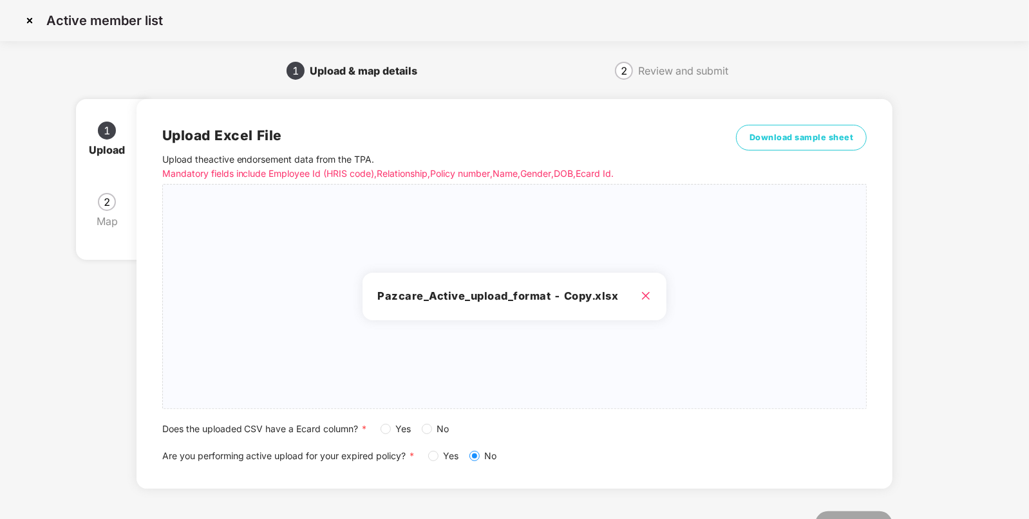
click at [434, 432] on span "No" at bounding box center [443, 429] width 23 height 14
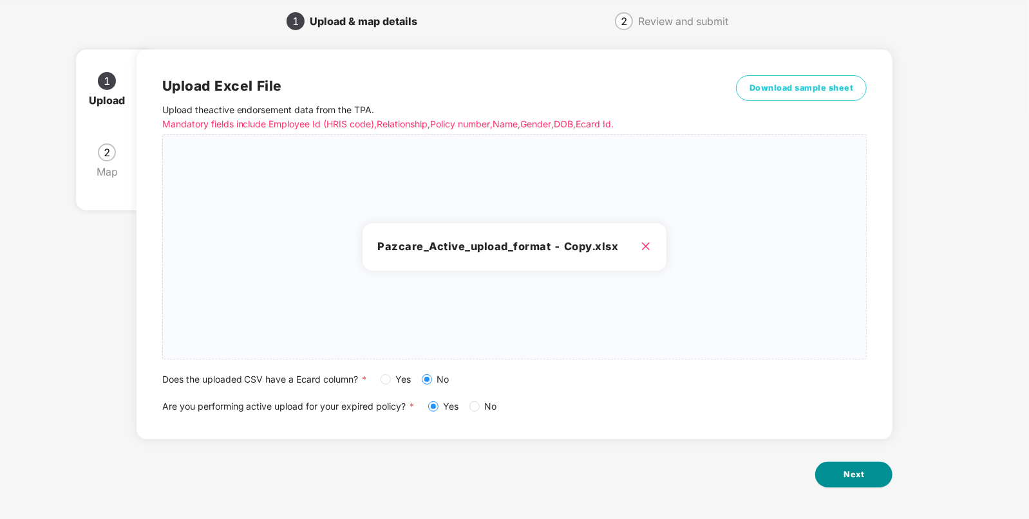
click at [846, 474] on span "Next" at bounding box center [853, 475] width 21 height 13
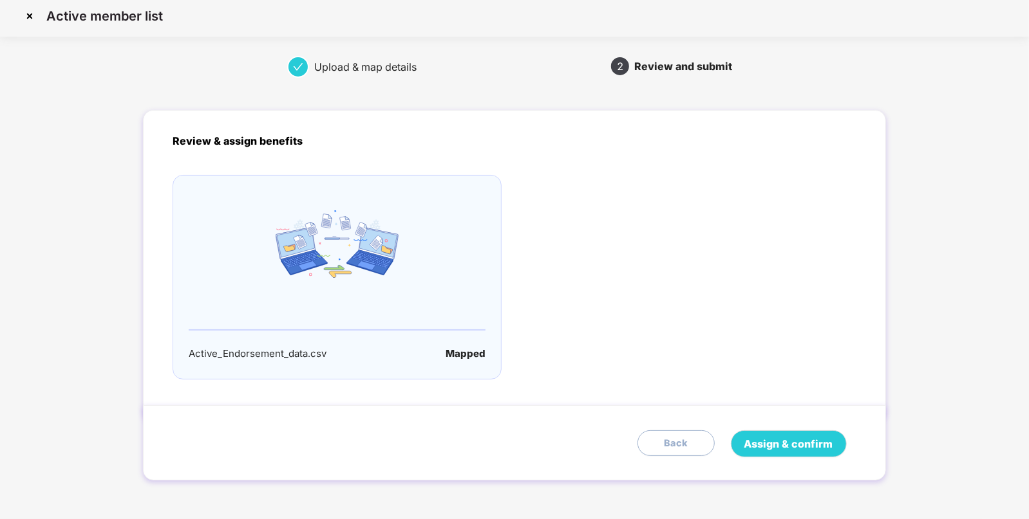
scroll to position [0, 0]
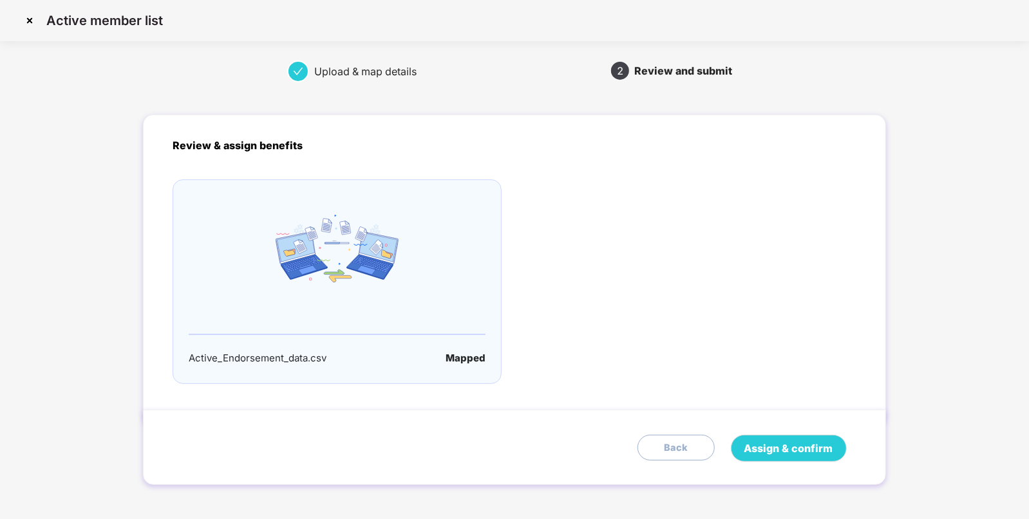
click at [820, 433] on div "Assign & confirm Back" at bounding box center [514, 447] width 742 height 75
click at [808, 443] on span "Assign & confirm" at bounding box center [788, 449] width 89 height 16
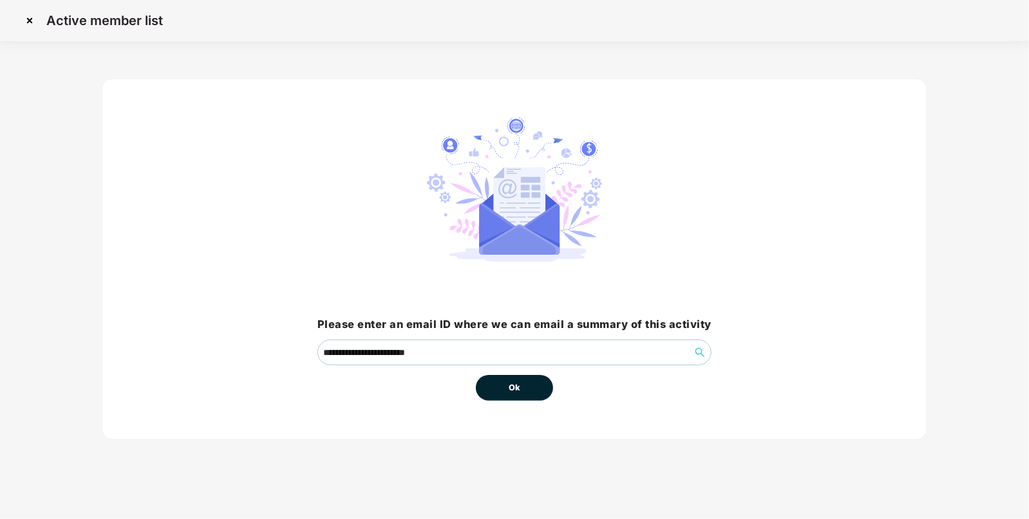
click at [541, 378] on button "Ok" at bounding box center [514, 388] width 77 height 26
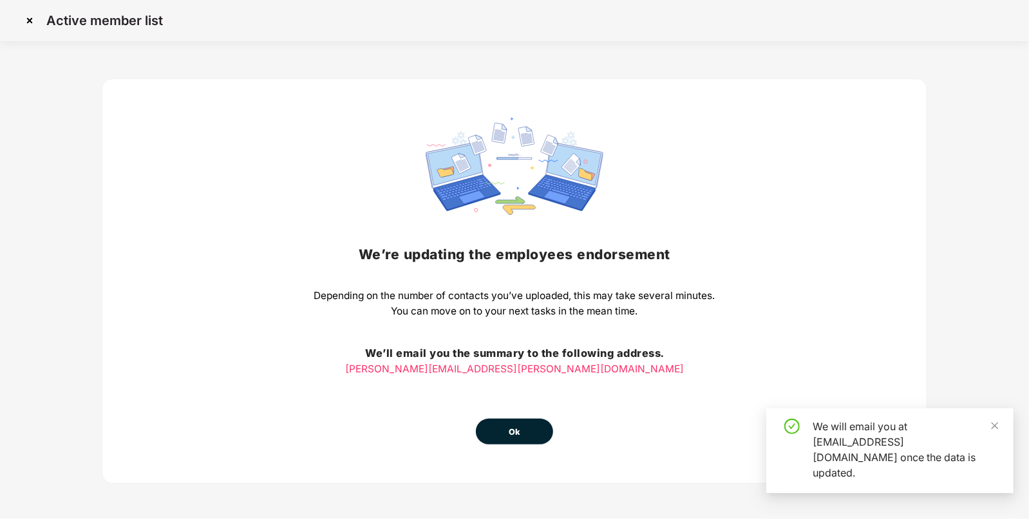
click at [511, 437] on span "Ok" at bounding box center [514, 432] width 12 height 13
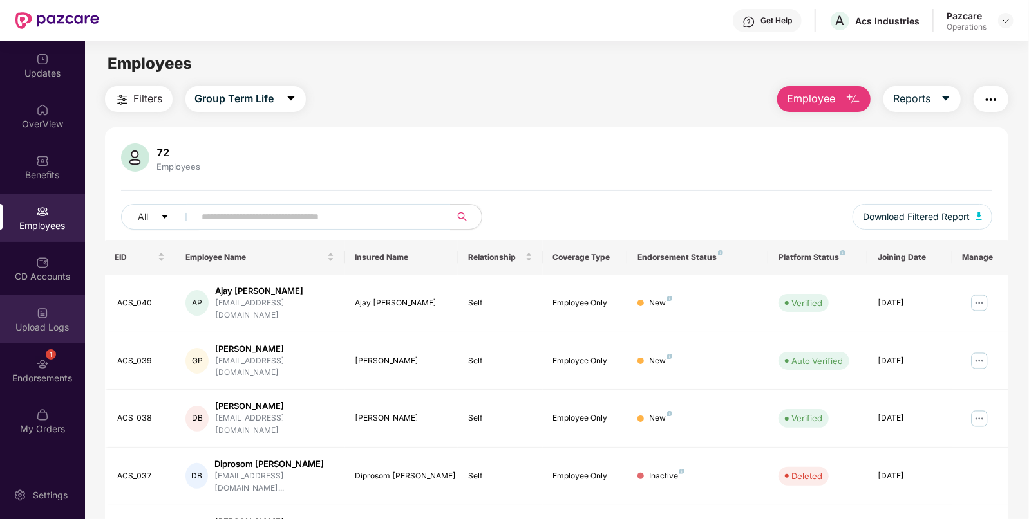
click at [61, 316] on div "Upload Logs" at bounding box center [42, 319] width 85 height 48
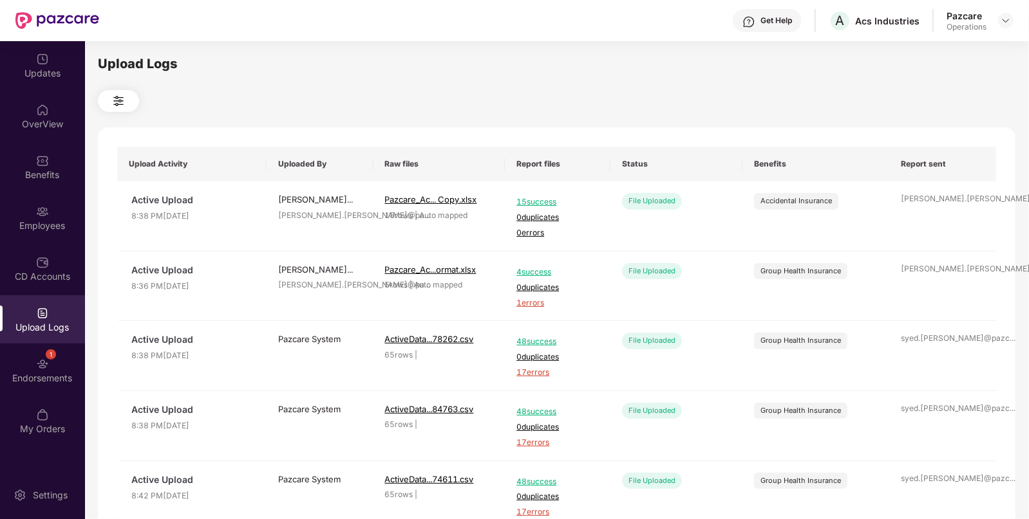
drag, startPoint x: 1005, startPoint y: 17, endPoint x: 995, endPoint y: 25, distance: 12.8
click at [1004, 18] on img at bounding box center [1005, 20] width 10 height 10
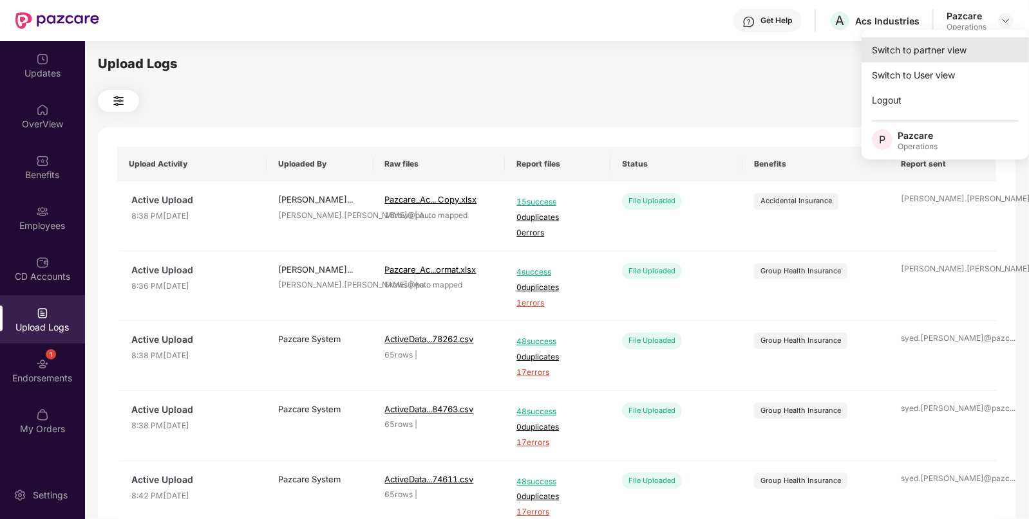
click at [954, 42] on div "Switch to partner view" at bounding box center [944, 49] width 167 height 25
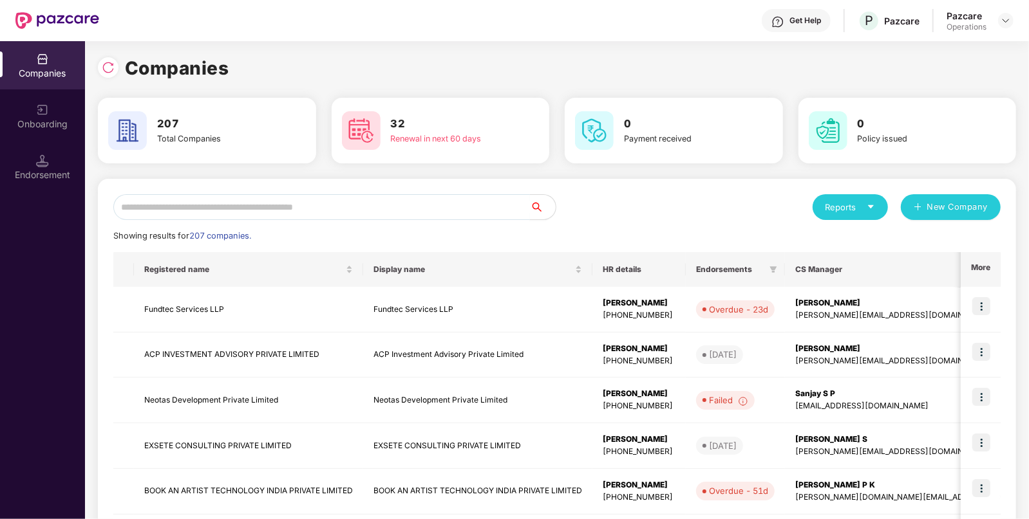
click at [483, 206] on input "text" at bounding box center [321, 207] width 416 height 26
paste input "**********"
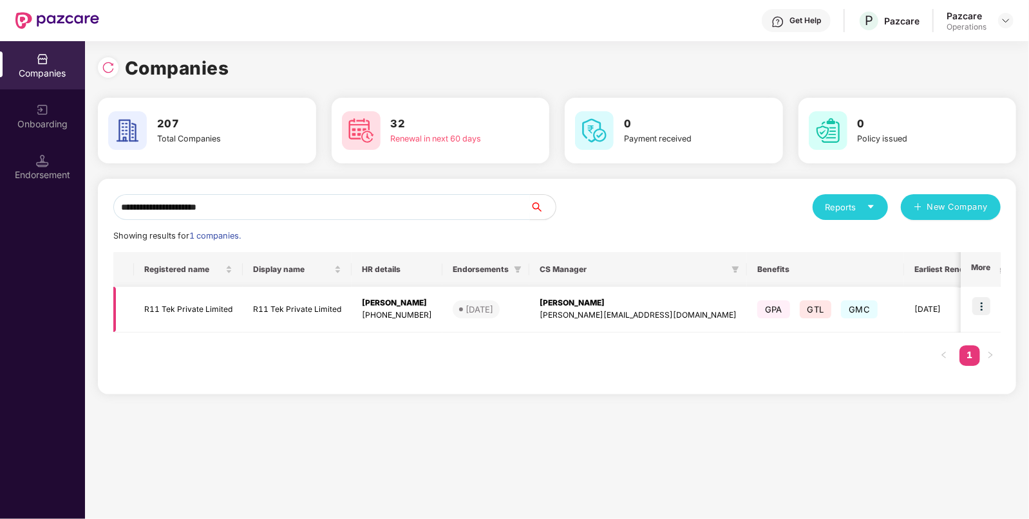
type input "**********"
click at [982, 309] on img at bounding box center [981, 306] width 18 height 18
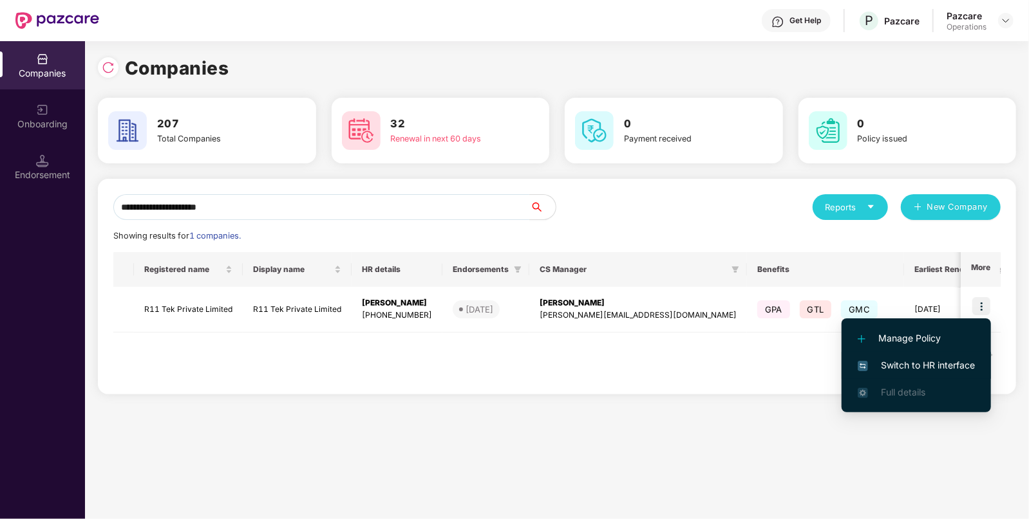
click at [928, 359] on span "Switch to HR interface" at bounding box center [915, 366] width 117 height 14
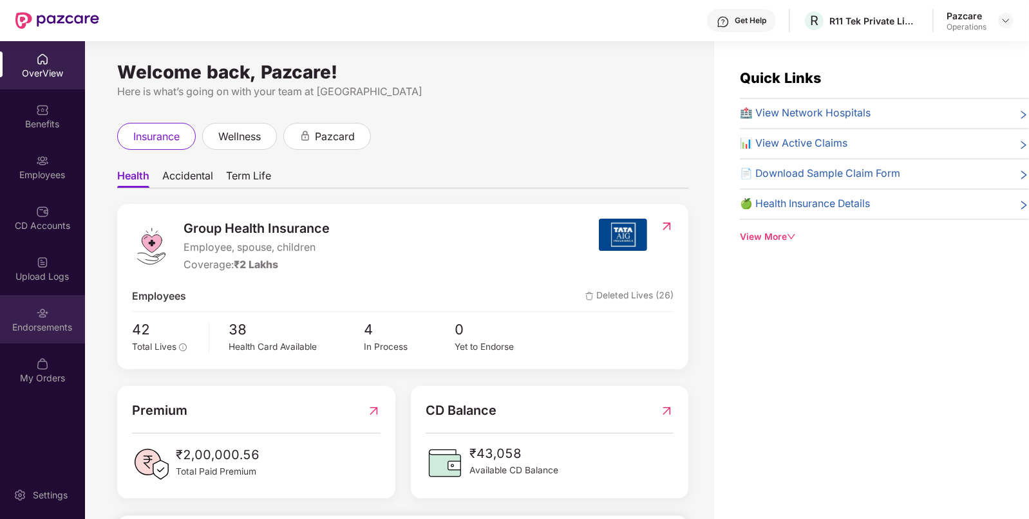
click at [46, 319] on div "Endorsements" at bounding box center [42, 319] width 85 height 48
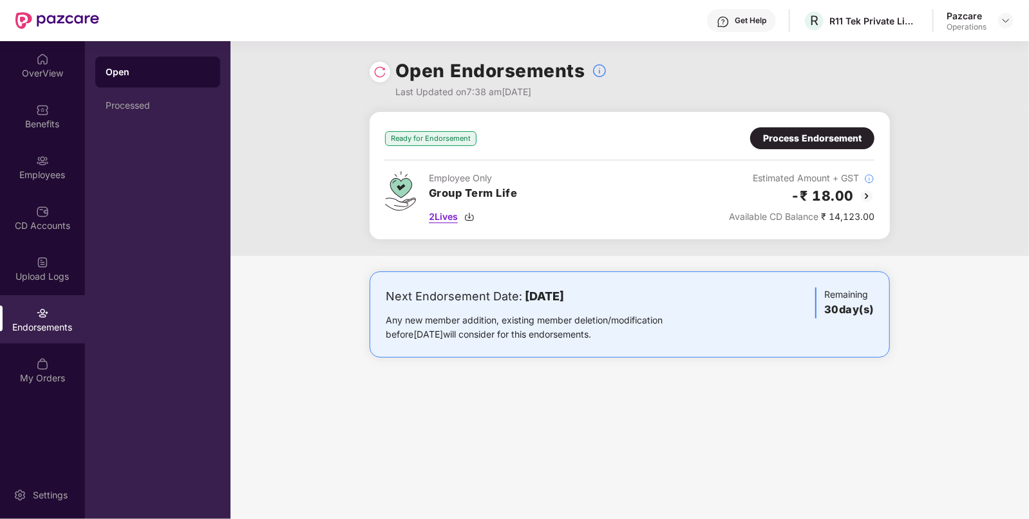
click at [452, 217] on span "2 Lives" at bounding box center [443, 217] width 29 height 14
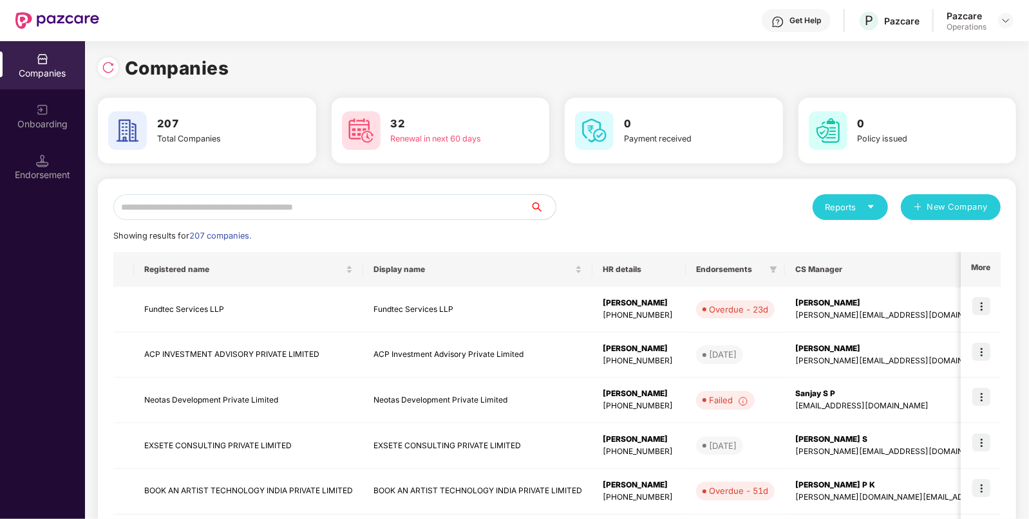
click at [349, 206] on input "text" at bounding box center [321, 207] width 416 height 26
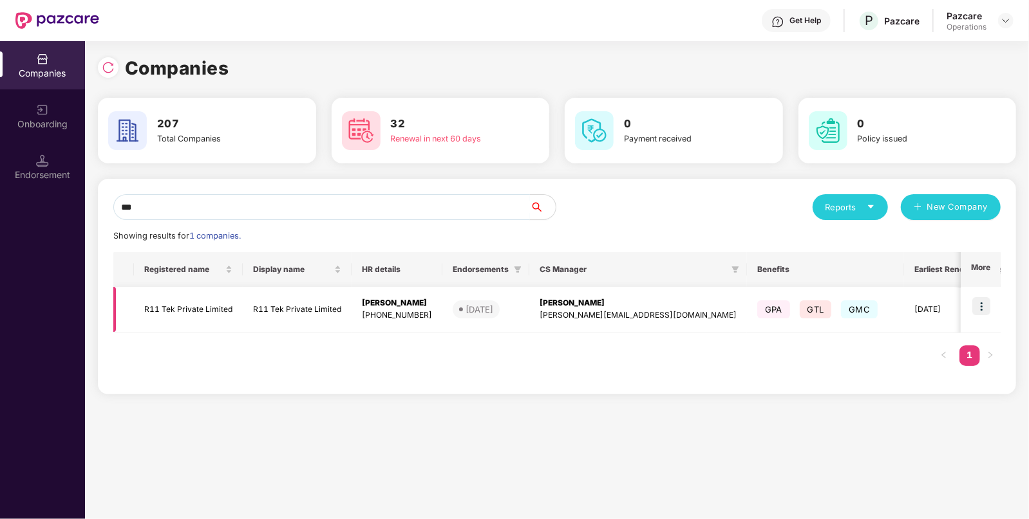
type input "***"
click at [979, 313] on img at bounding box center [981, 306] width 18 height 18
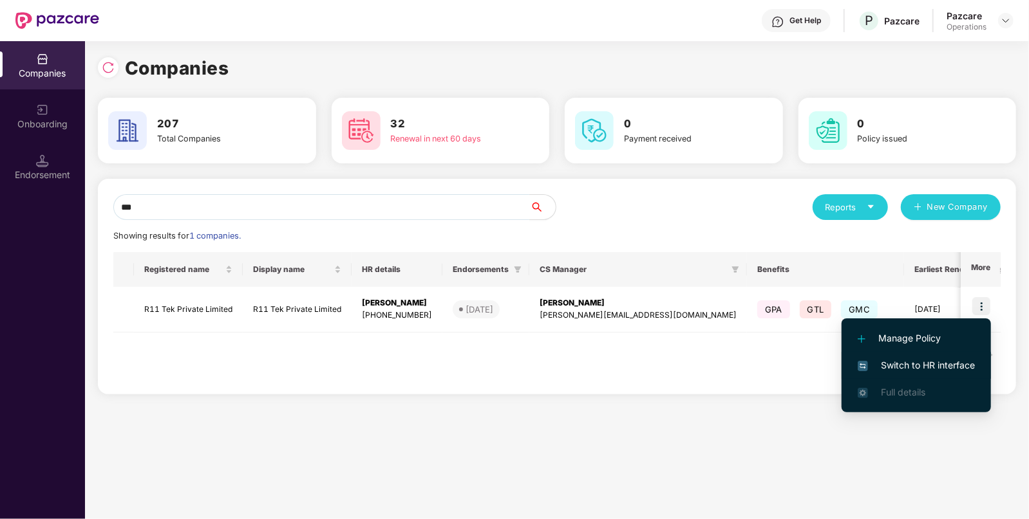
click at [906, 363] on span "Switch to HR interface" at bounding box center [915, 366] width 117 height 14
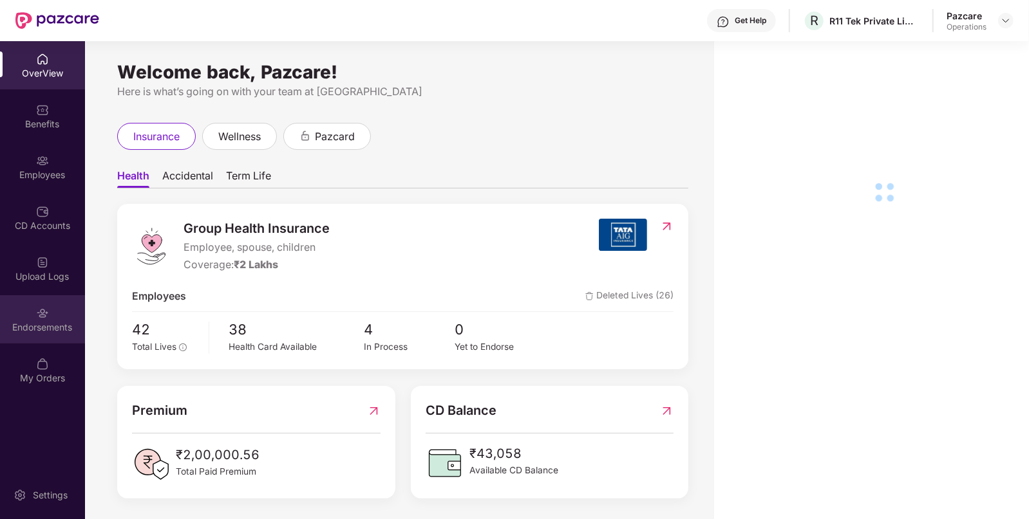
click at [58, 300] on div "Endorsements" at bounding box center [42, 319] width 85 height 48
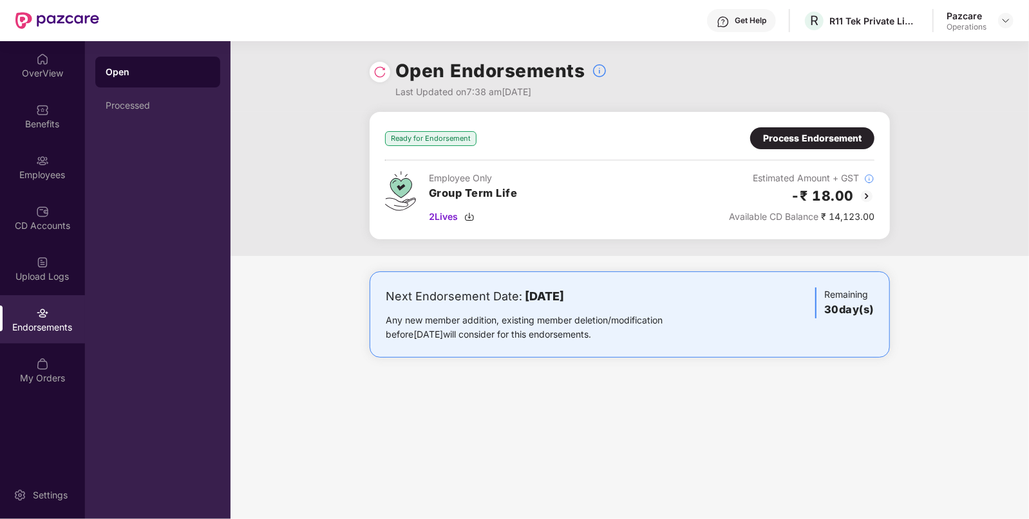
click at [783, 142] on div "Process Endorsement" at bounding box center [812, 138] width 98 height 14
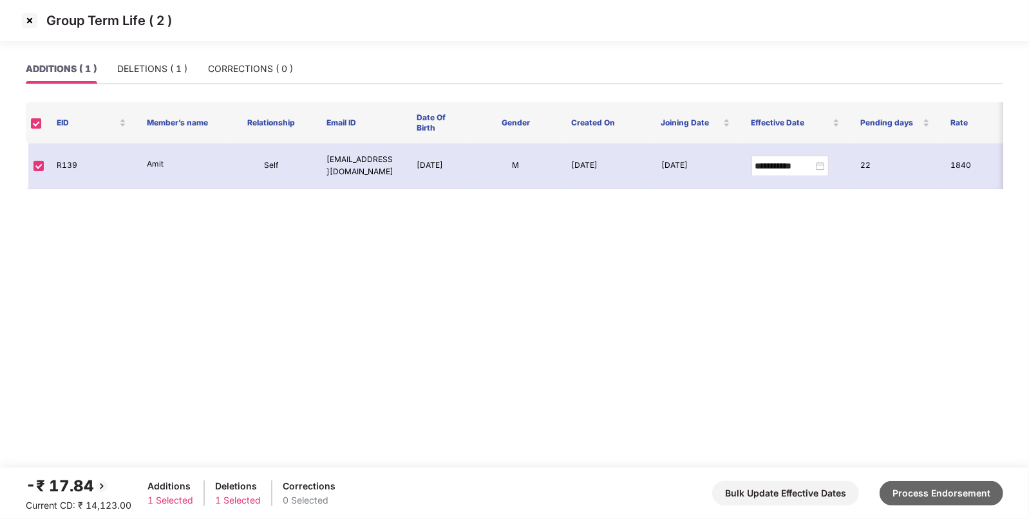
click at [953, 492] on button "Process Endorsement" at bounding box center [941, 493] width 124 height 24
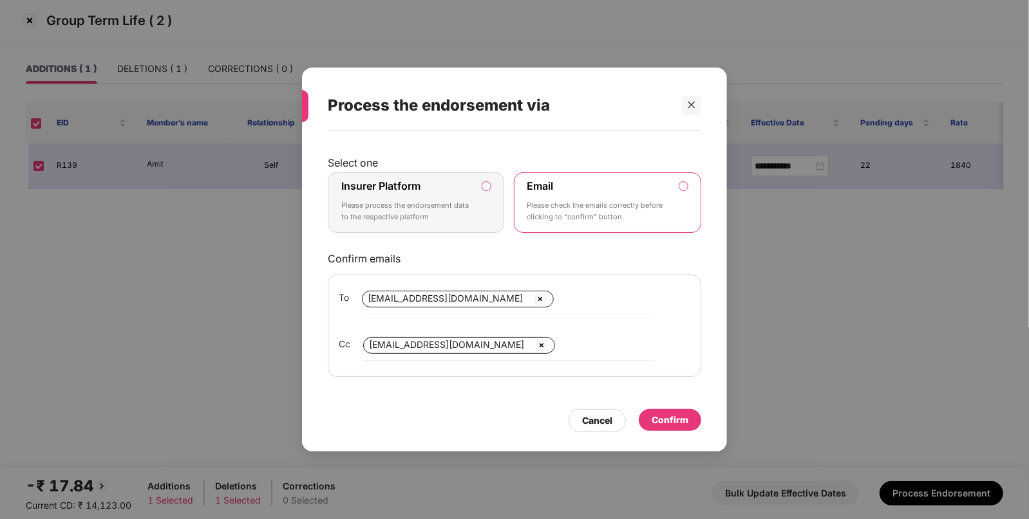
click at [450, 195] on div "Insurer Platform Please process the endorsement data to the respective platform" at bounding box center [406, 203] width 131 height 46
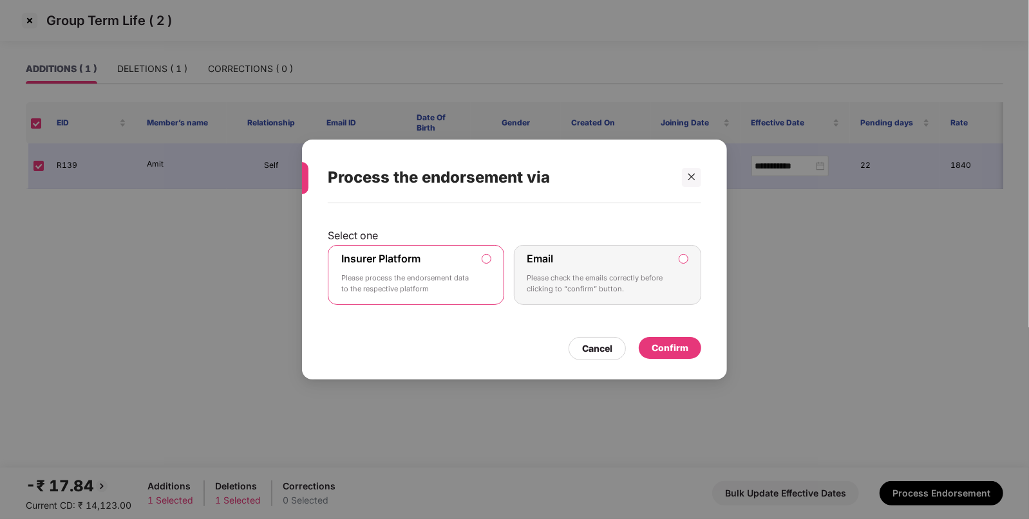
click at [676, 344] on div "Confirm" at bounding box center [669, 348] width 37 height 14
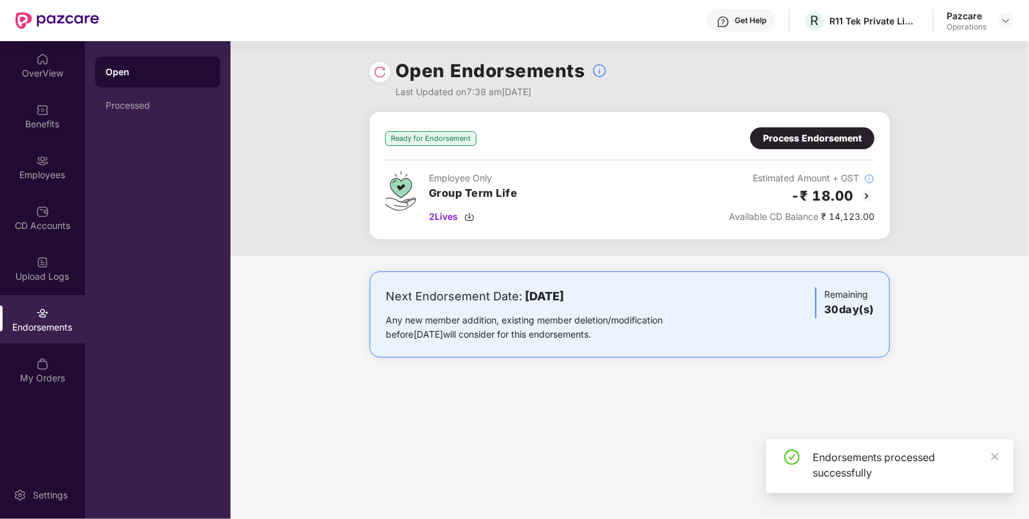
click at [377, 73] on img at bounding box center [379, 72] width 13 height 13
